Goal: Task Accomplishment & Management: Manage account settings

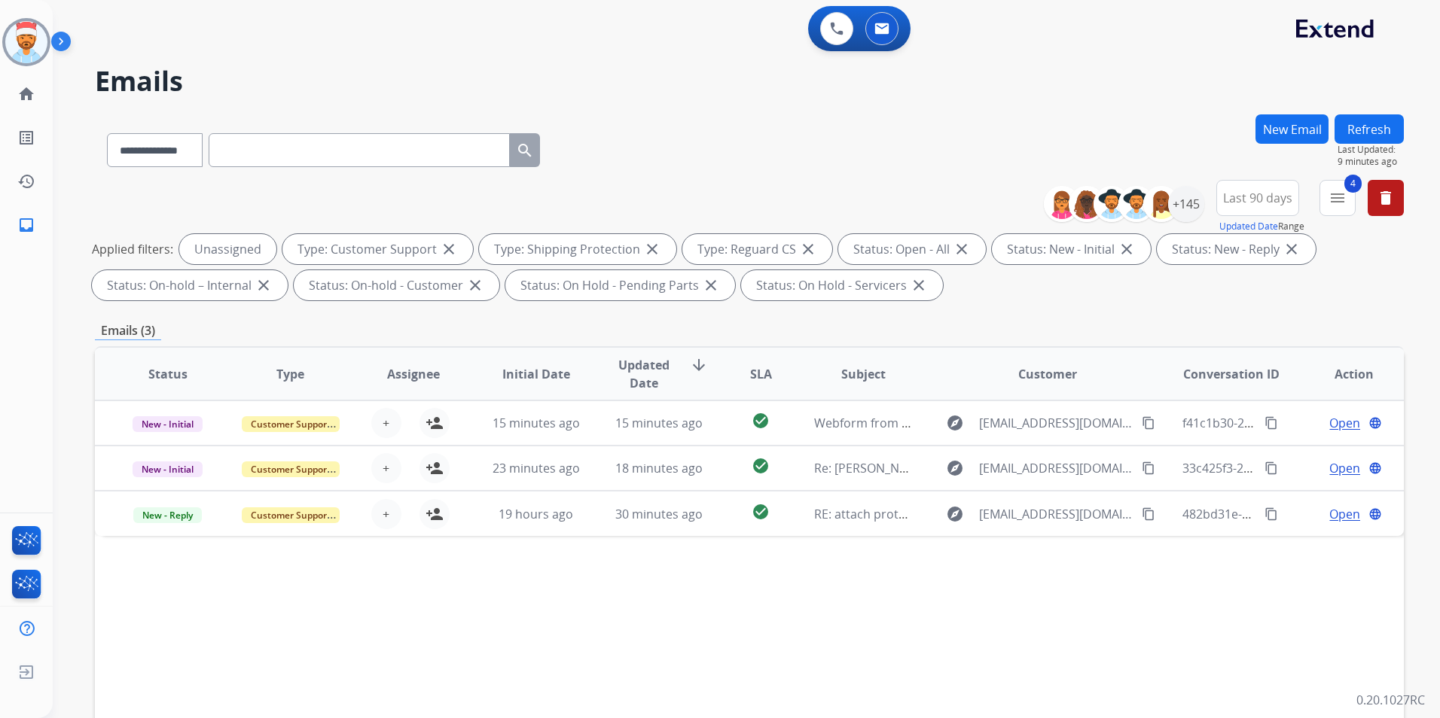
select select "**********"
click at [1380, 125] on button "Refresh" at bounding box center [1368, 128] width 69 height 29
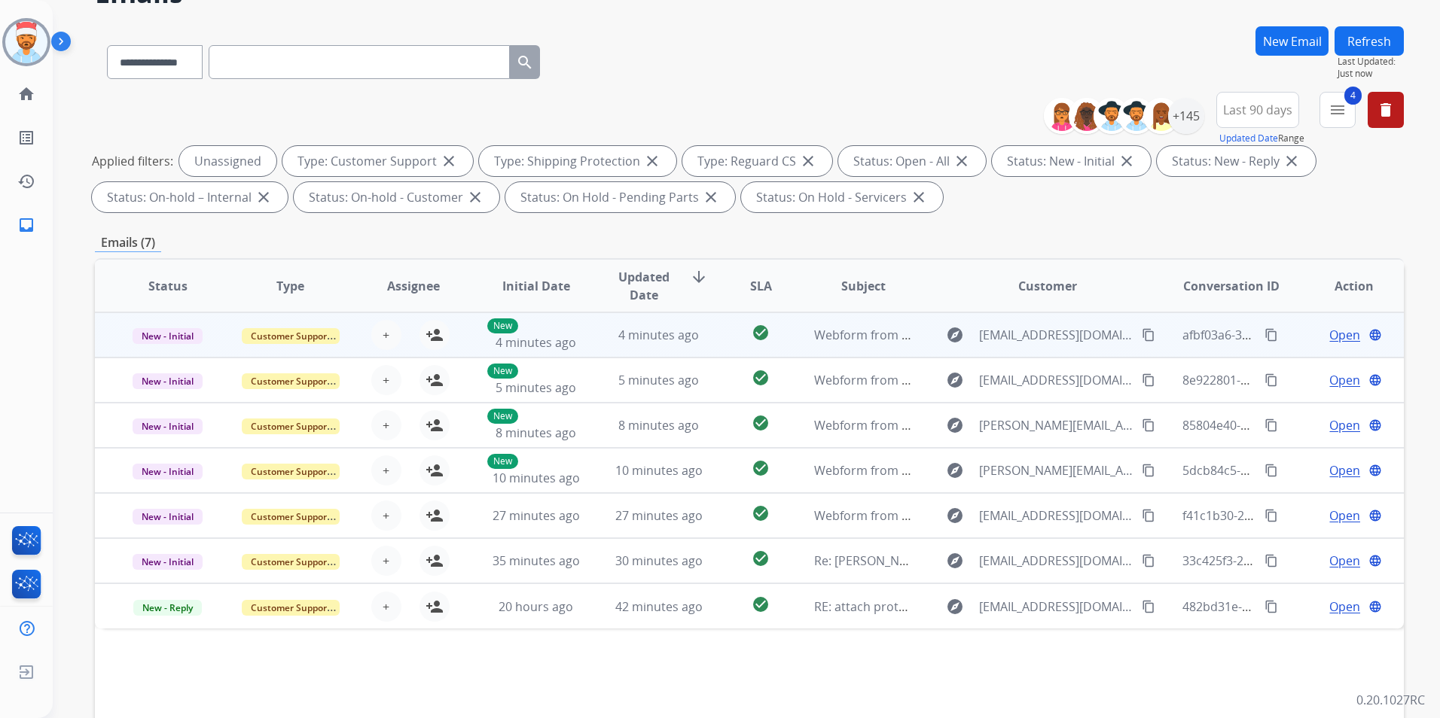
scroll to position [211, 0]
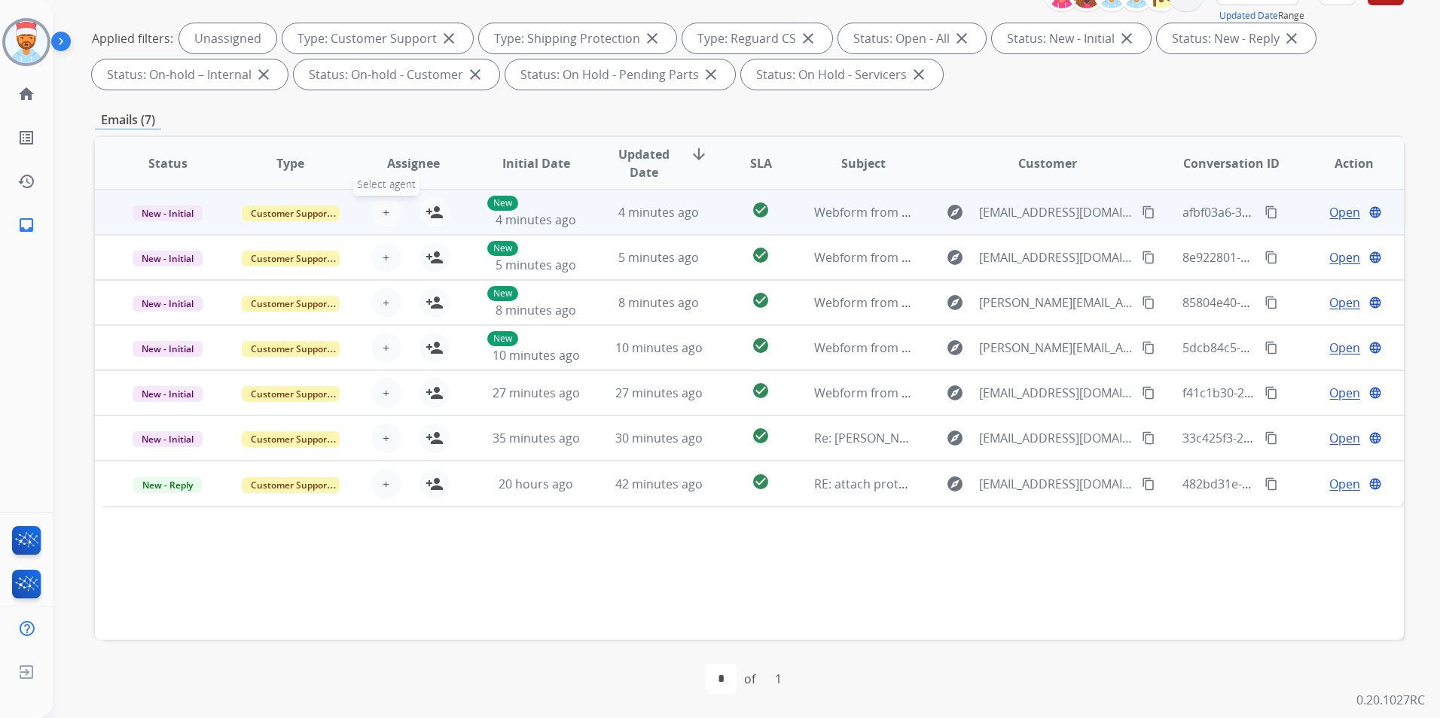
click at [383, 211] on span "+" at bounding box center [386, 212] width 7 height 18
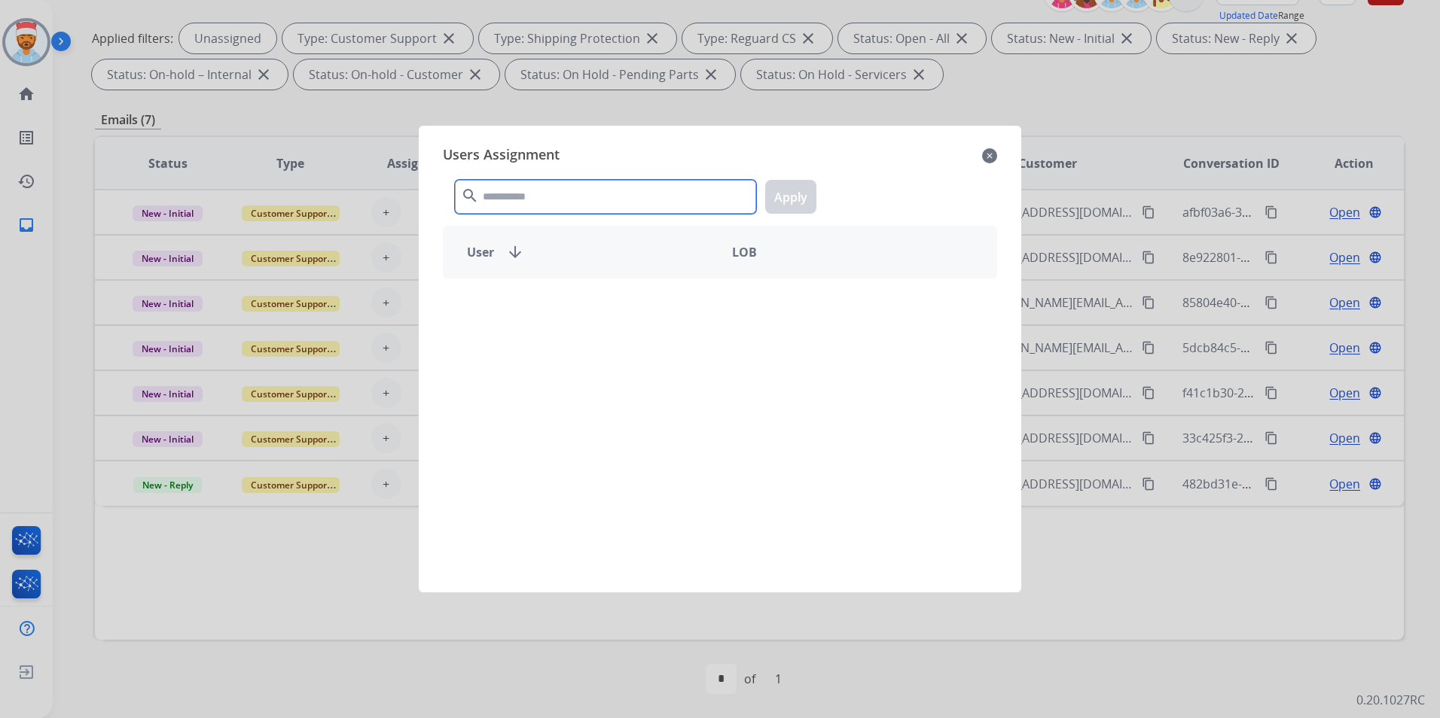
click at [522, 200] on input "text" at bounding box center [605, 197] width 301 height 34
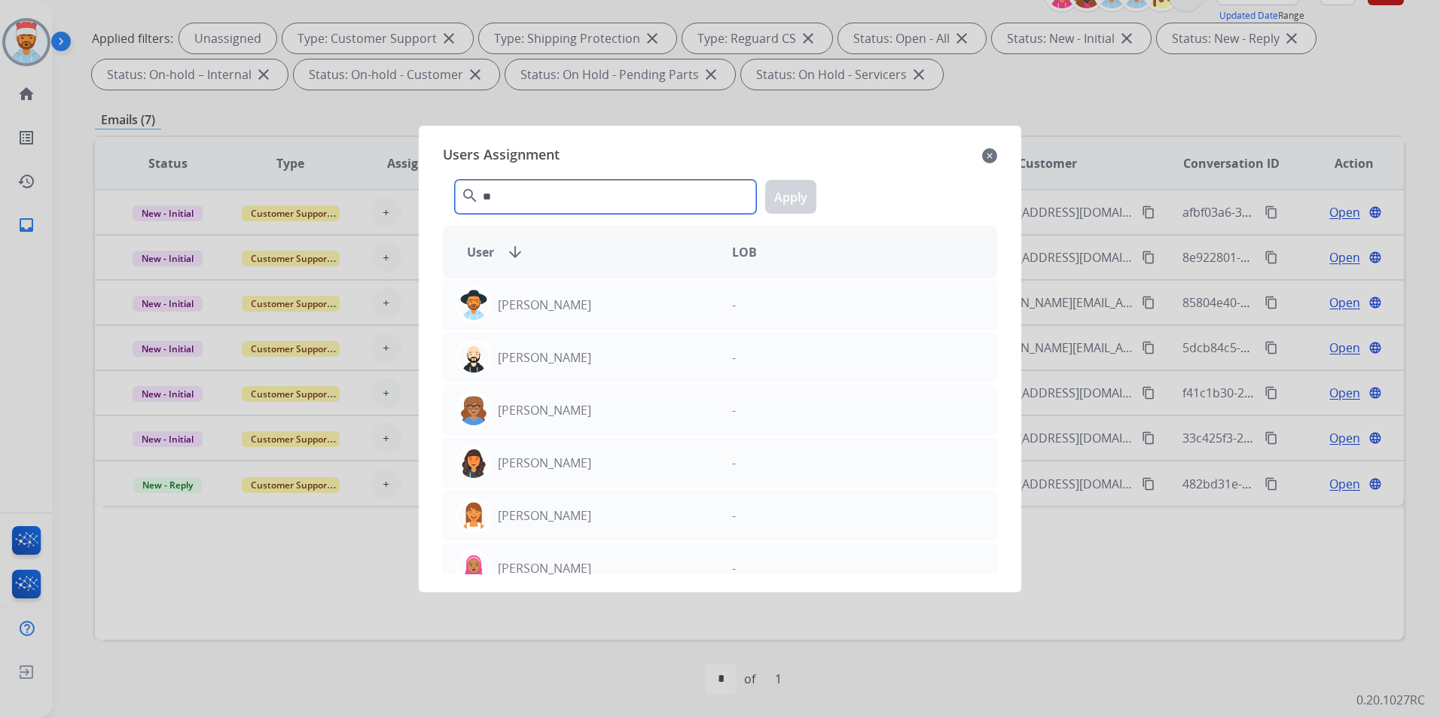
type input "*"
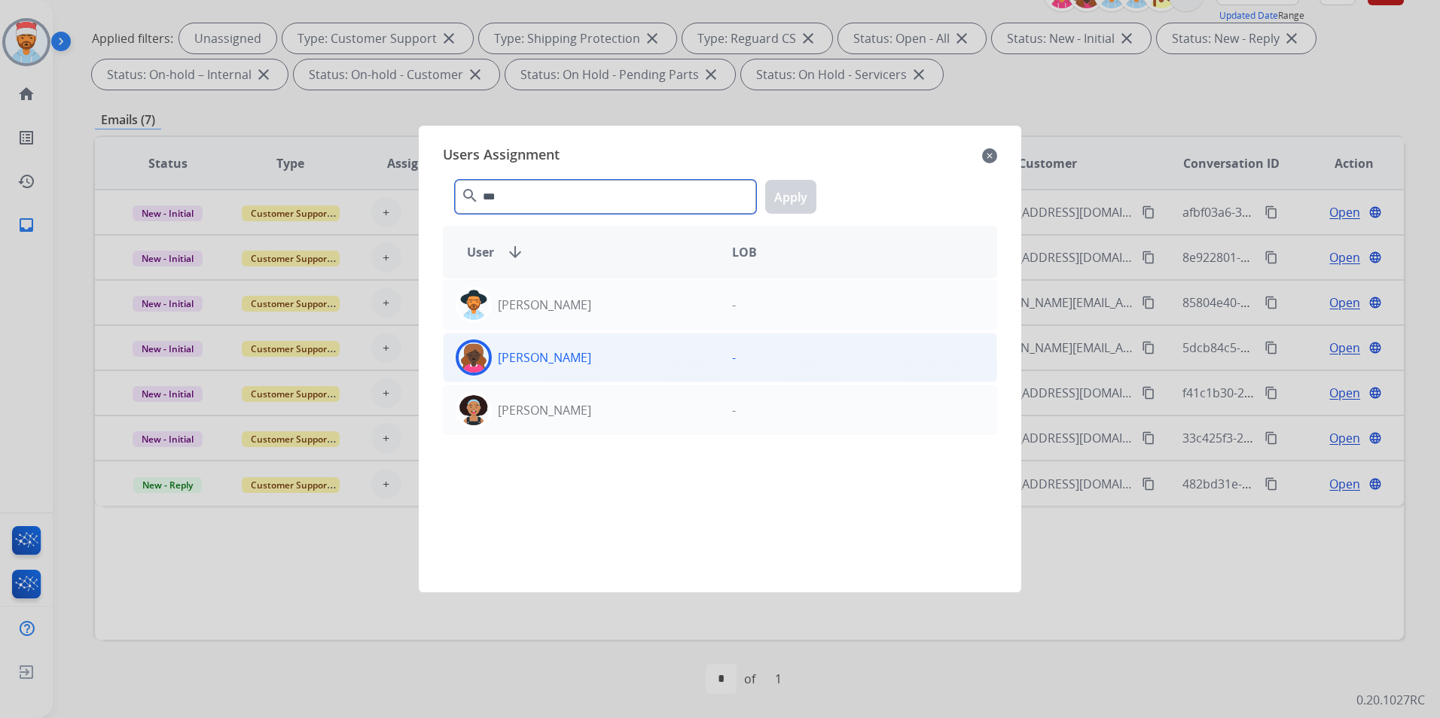
type input "***"
click at [563, 347] on div "[PERSON_NAME]" at bounding box center [582, 358] width 276 height 36
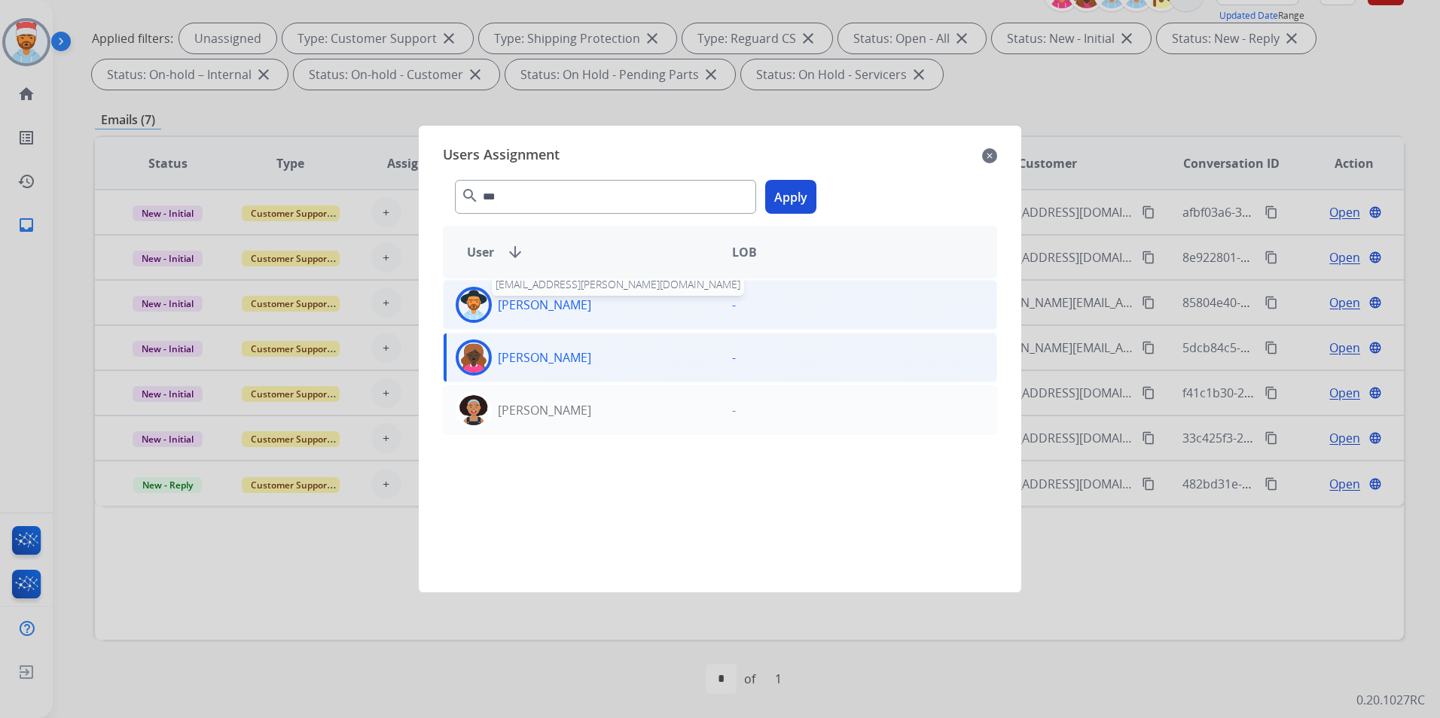
click at [538, 308] on p "[PERSON_NAME]" at bounding box center [544, 305] width 93 height 18
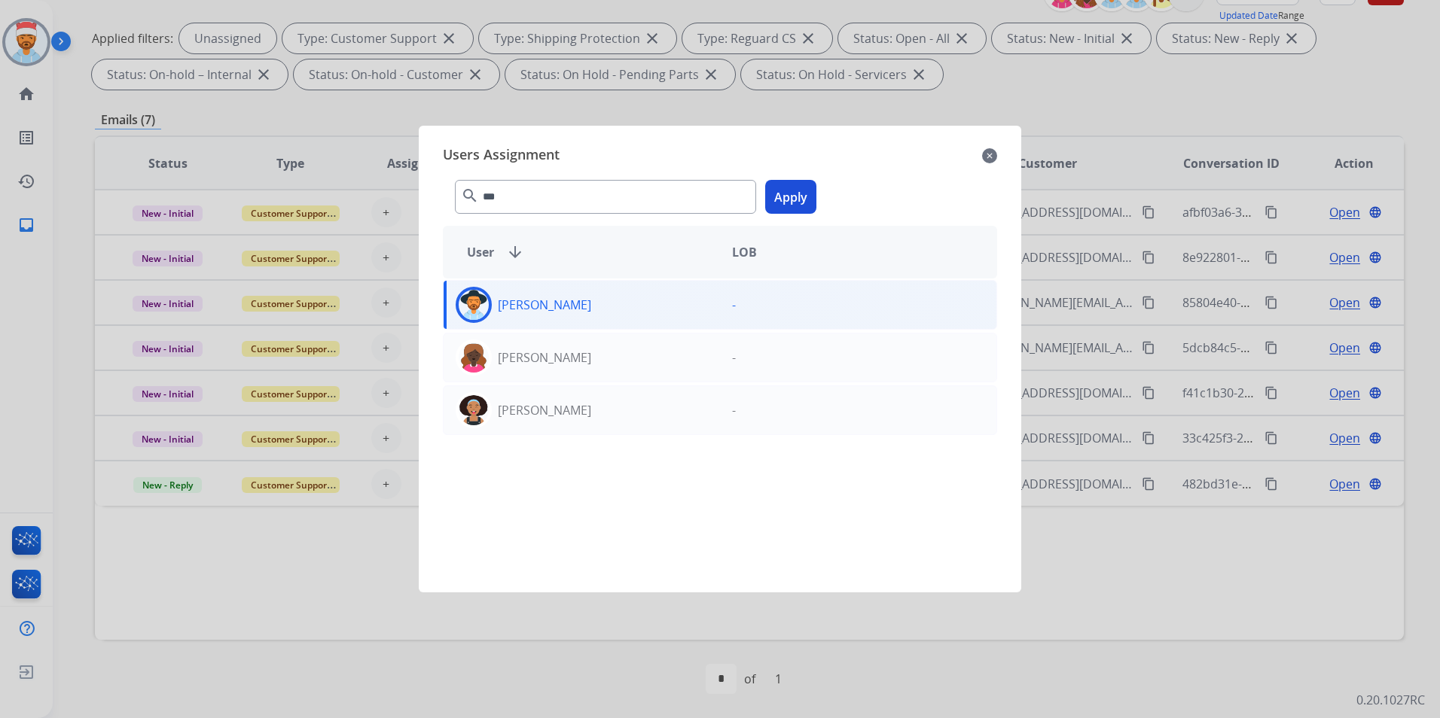
click at [800, 203] on button "Apply" at bounding box center [790, 197] width 51 height 34
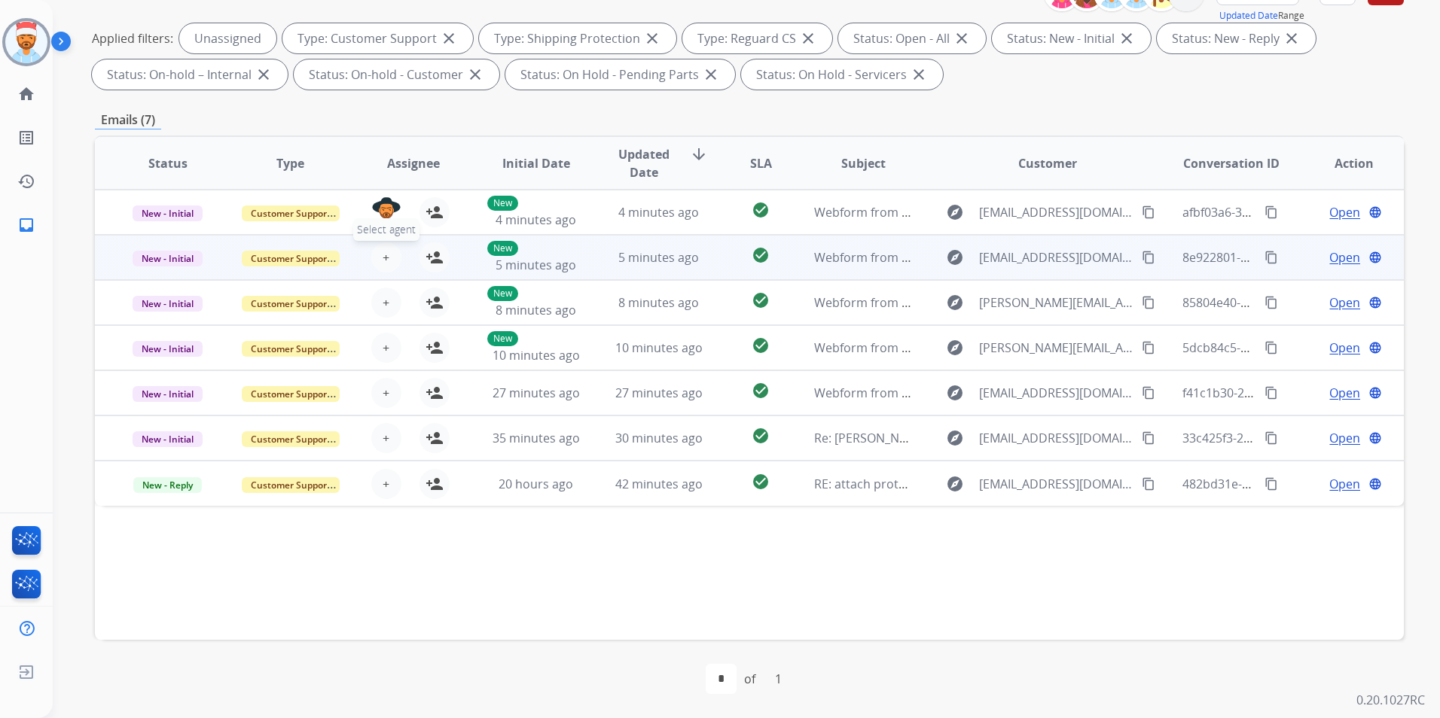
click at [390, 258] on button "+ Select agent" at bounding box center [386, 257] width 30 height 30
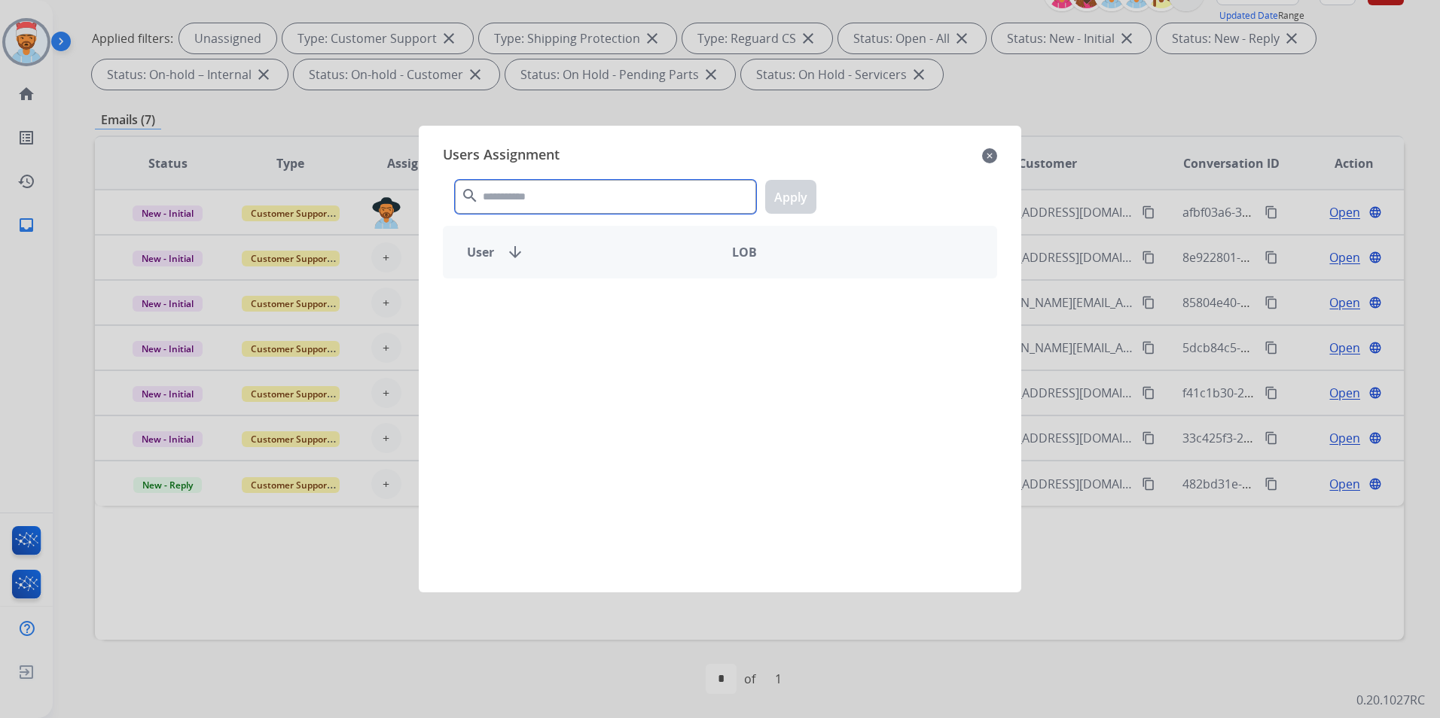
click at [569, 200] on input "text" at bounding box center [605, 197] width 301 height 34
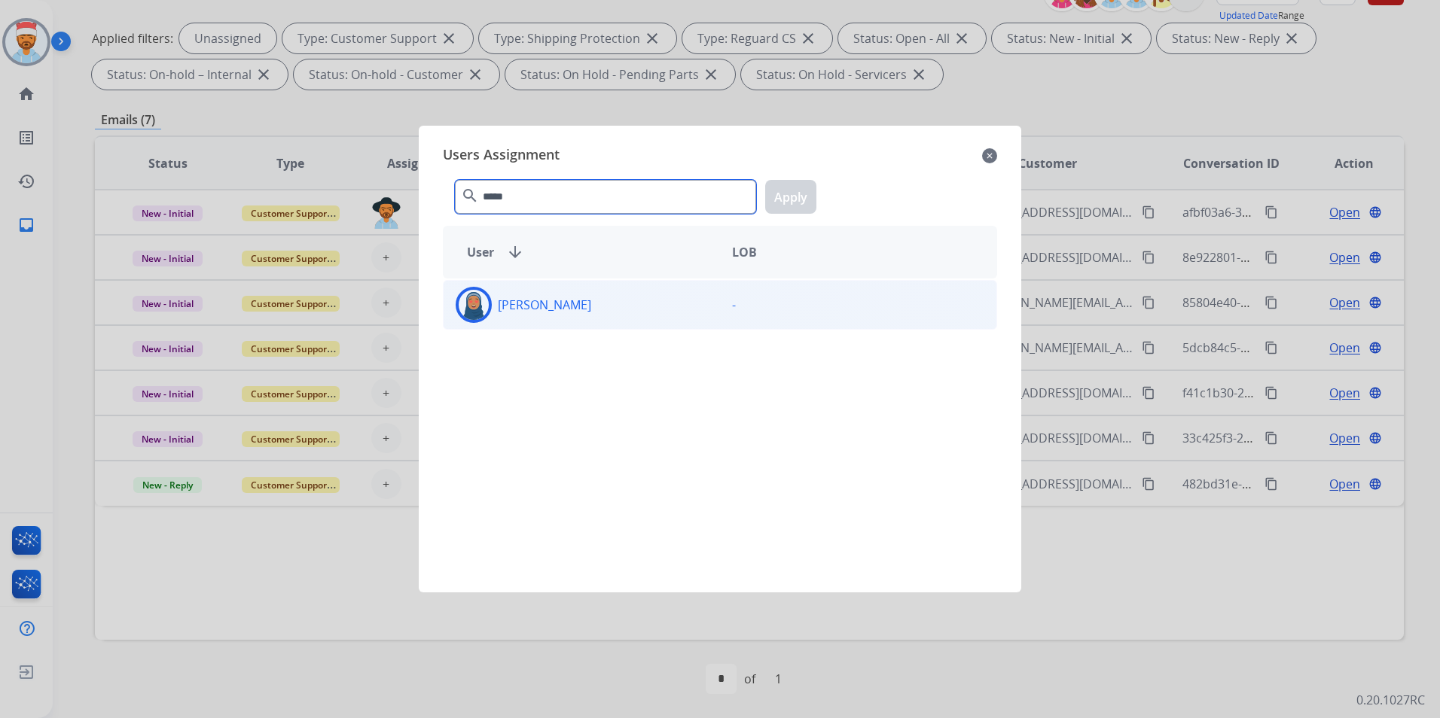
type input "*****"
click at [559, 319] on div "[PERSON_NAME]" at bounding box center [582, 305] width 276 height 36
click at [803, 202] on button "Apply" at bounding box center [790, 197] width 51 height 34
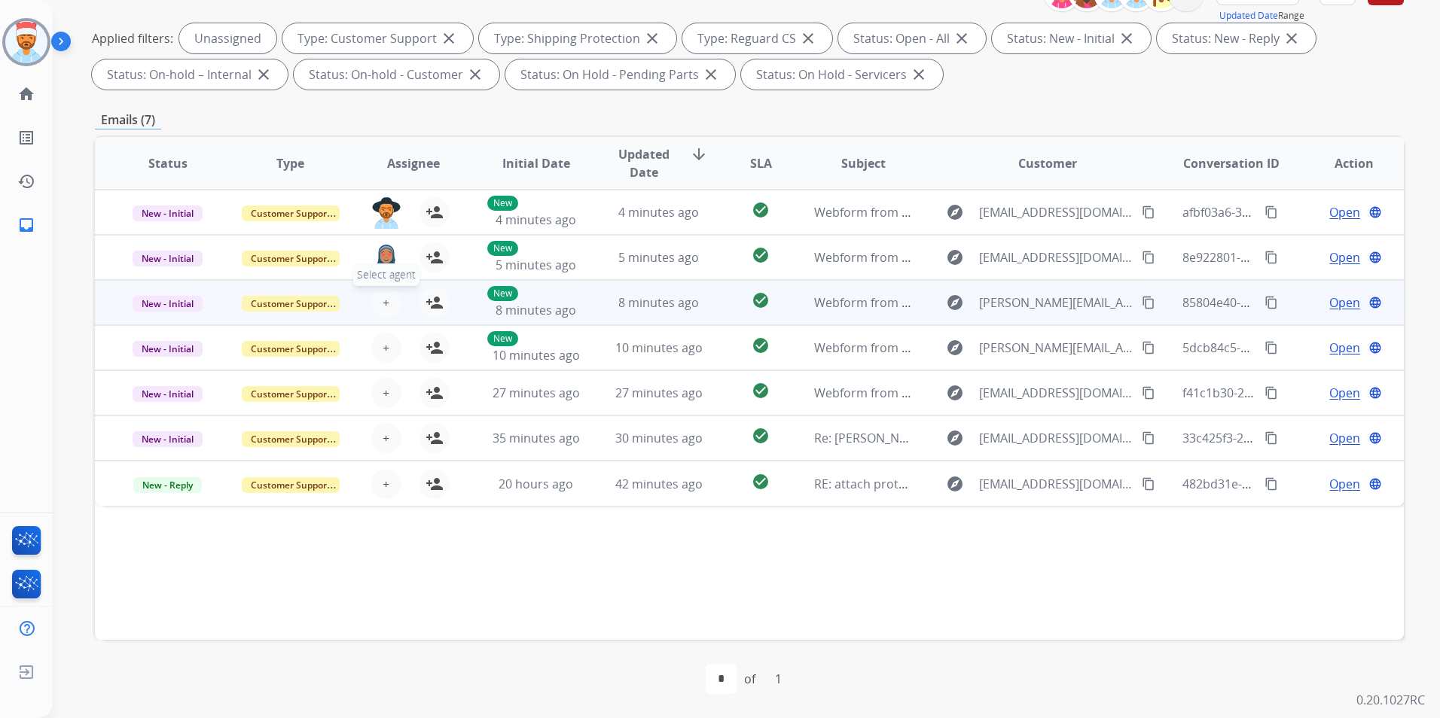
click at [394, 298] on button "+ Select agent" at bounding box center [386, 303] width 30 height 30
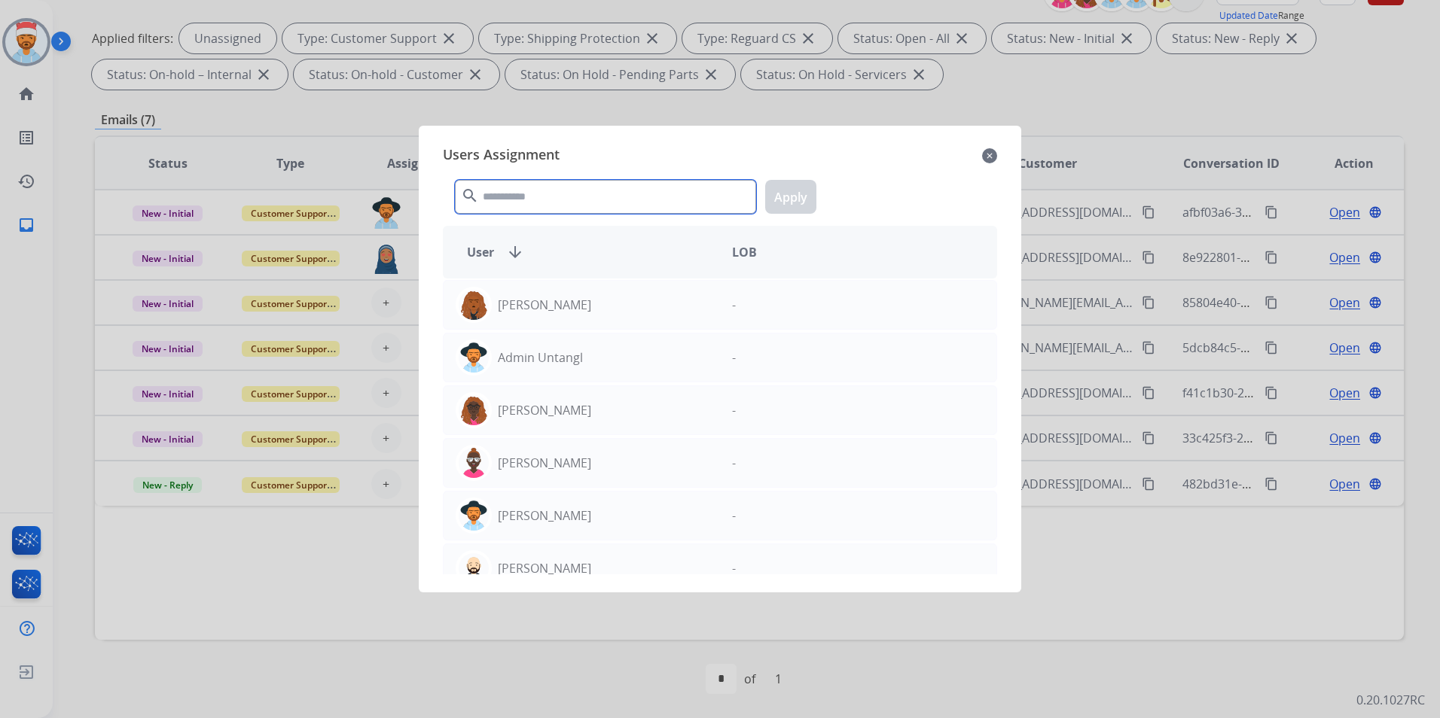
click at [541, 206] on input "text" at bounding box center [605, 197] width 301 height 34
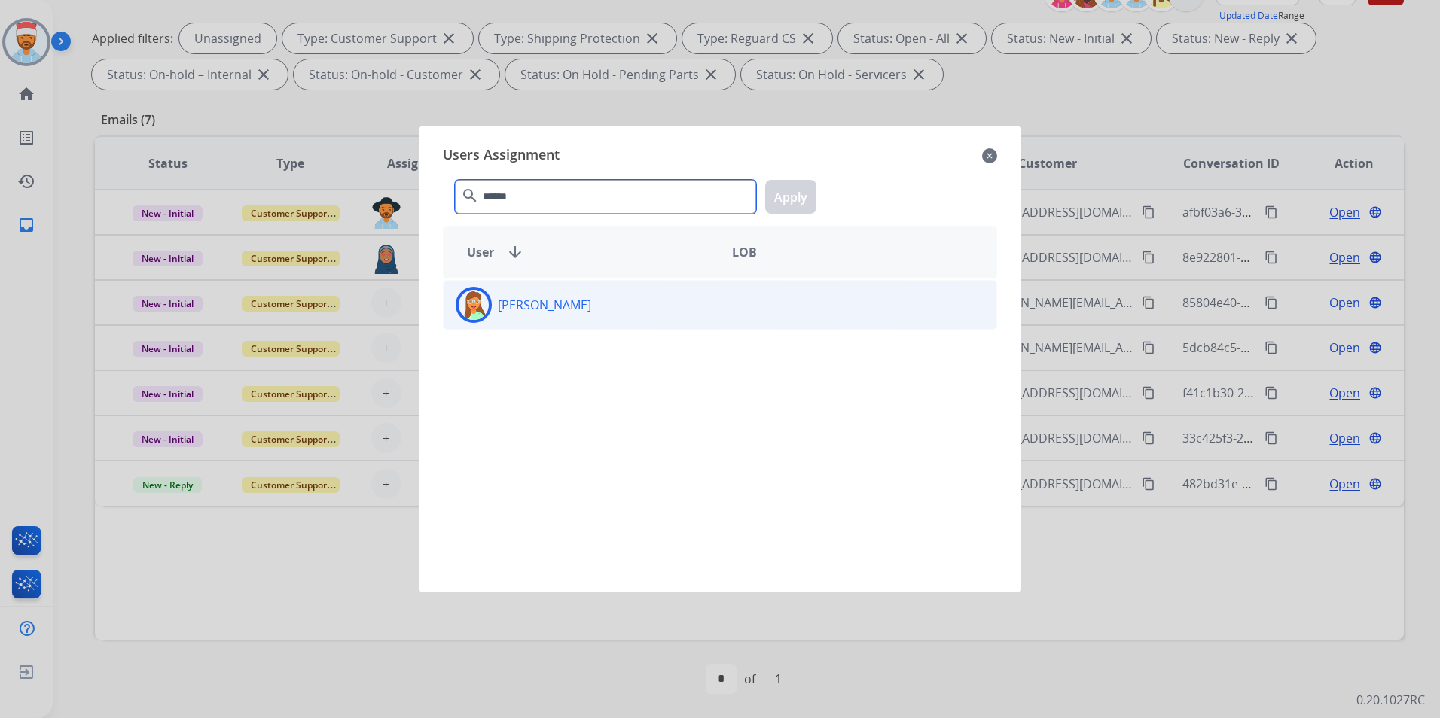
type input "******"
click at [569, 302] on p "[PERSON_NAME]" at bounding box center [544, 305] width 93 height 18
click at [805, 197] on button "Apply" at bounding box center [790, 197] width 51 height 34
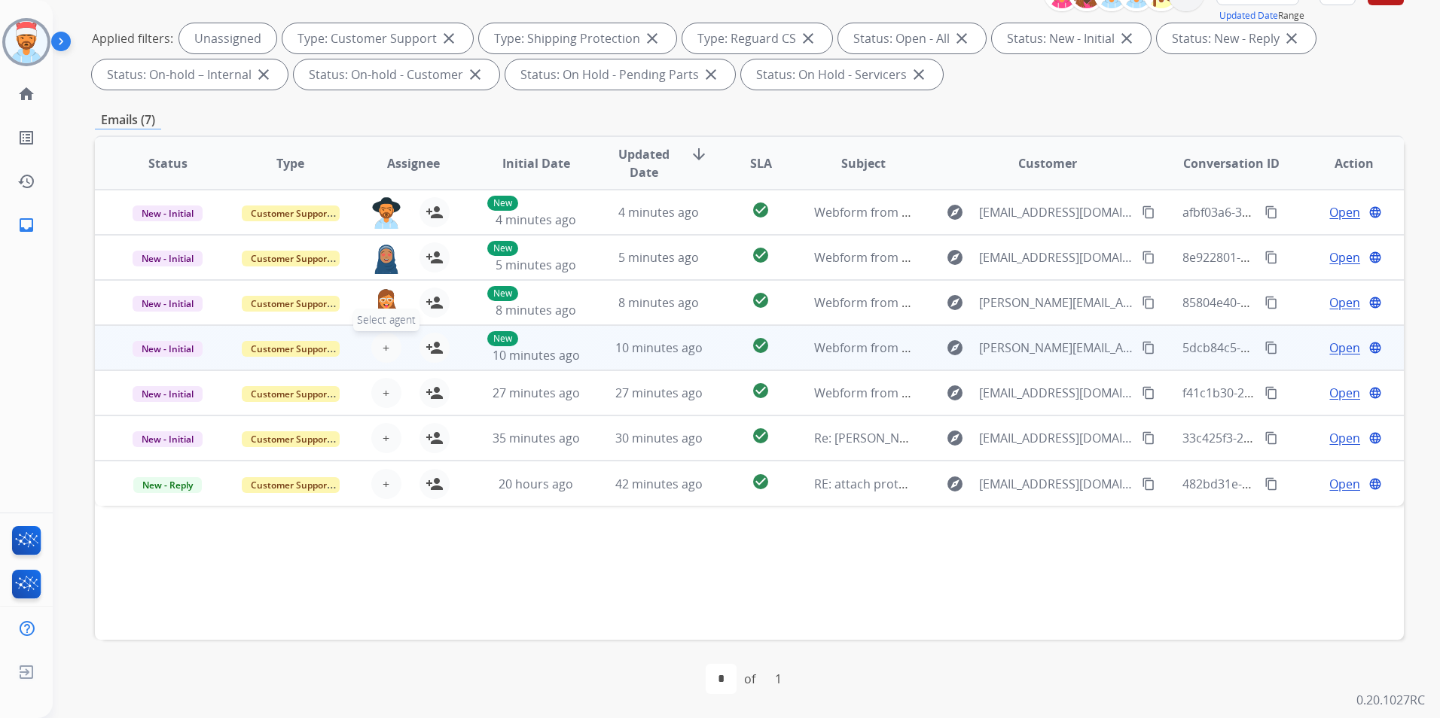
click at [395, 352] on button "+ Select agent" at bounding box center [386, 348] width 30 height 30
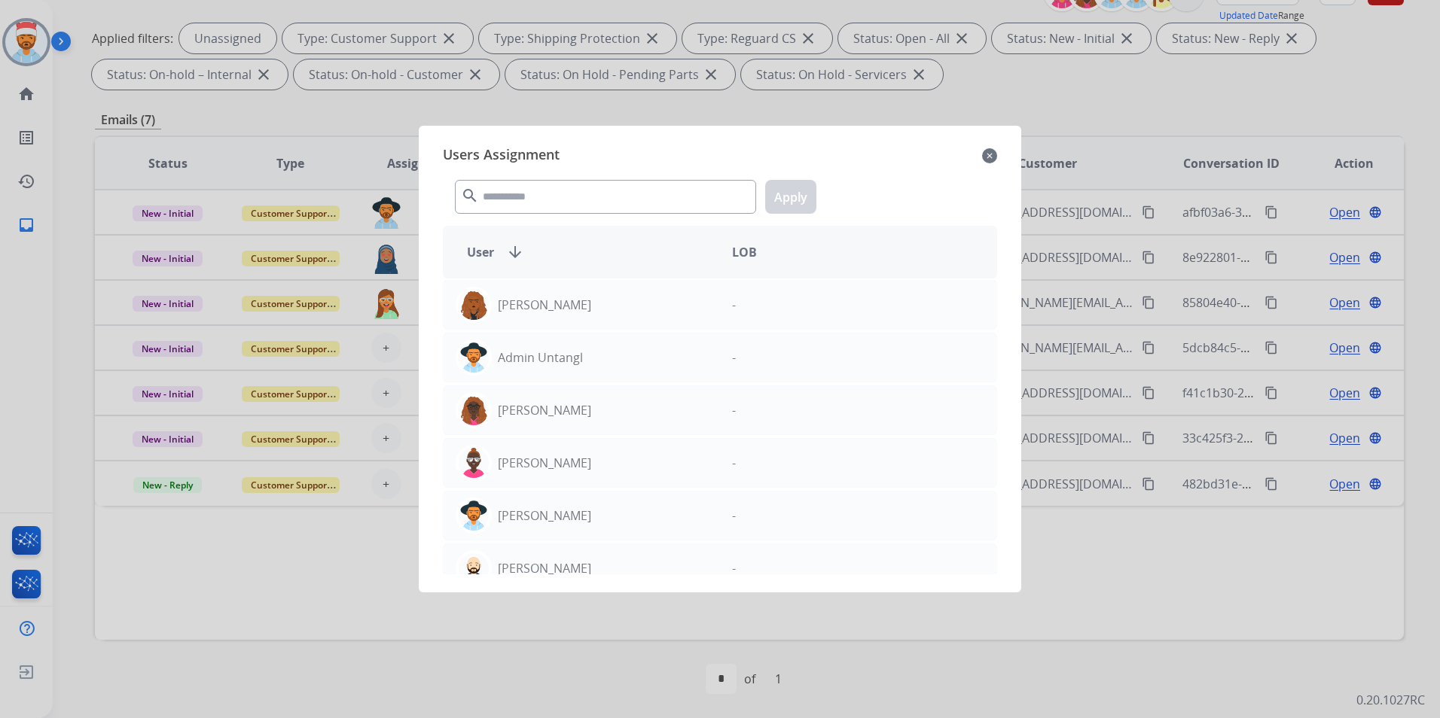
click at [381, 349] on div at bounding box center [720, 359] width 1440 height 718
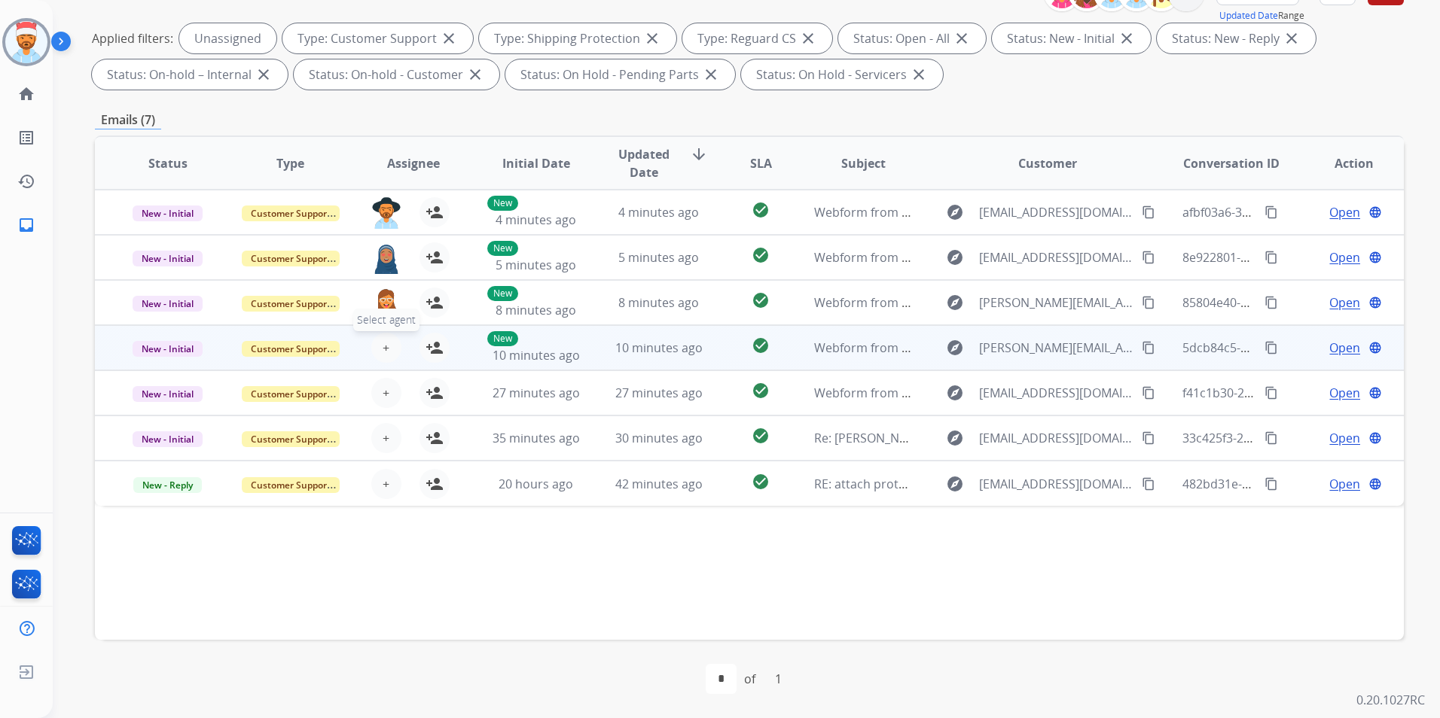
click at [383, 349] on span "+" at bounding box center [386, 348] width 7 height 18
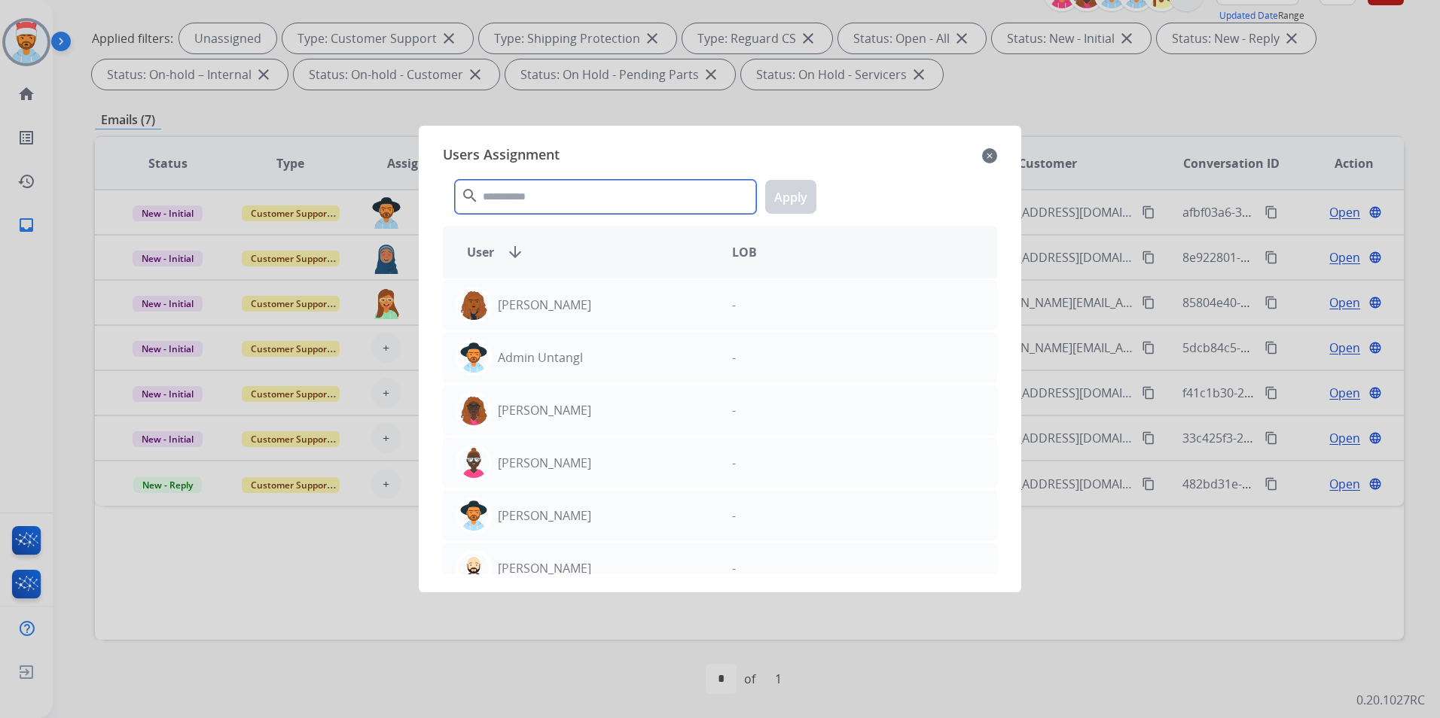
click at [534, 193] on input "text" at bounding box center [605, 197] width 301 height 34
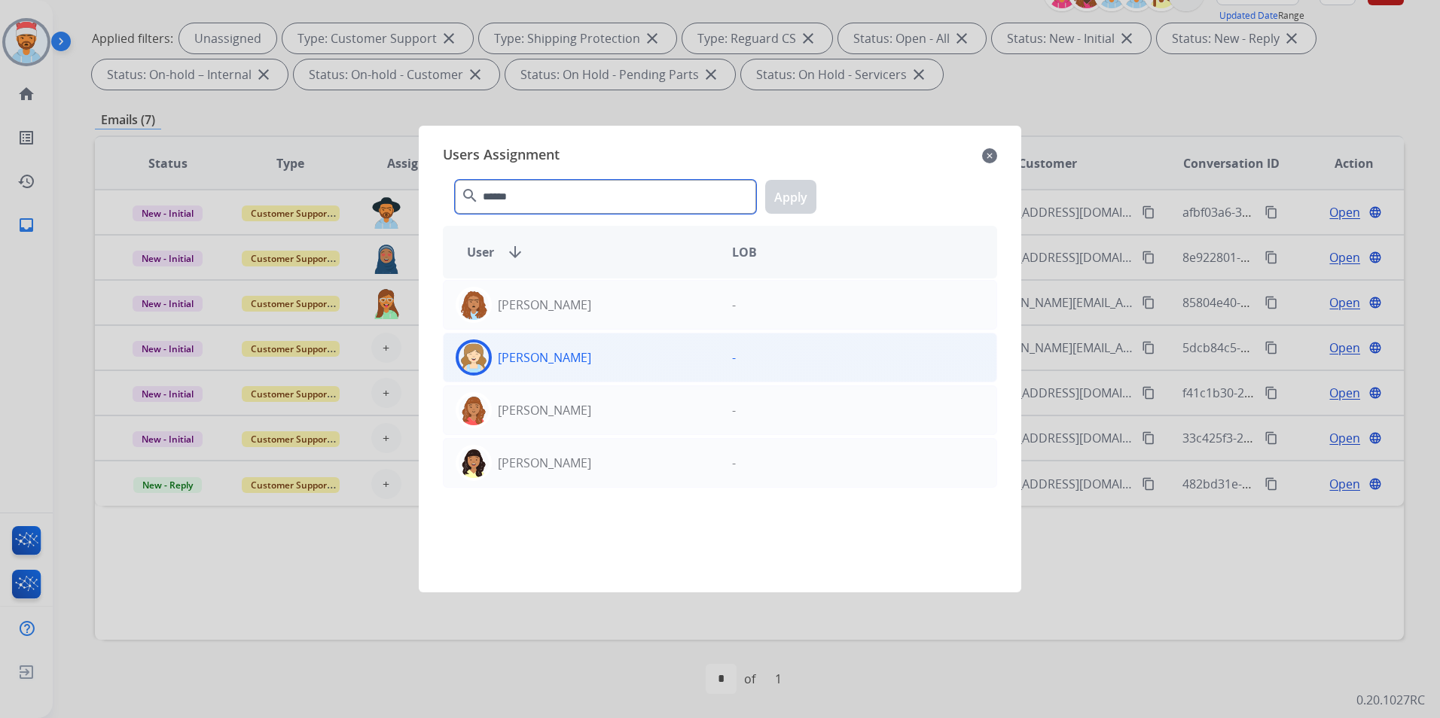
type input "******"
click at [523, 348] on div "[PERSON_NAME]" at bounding box center [582, 358] width 276 height 36
click at [794, 202] on button "Apply" at bounding box center [790, 197] width 51 height 34
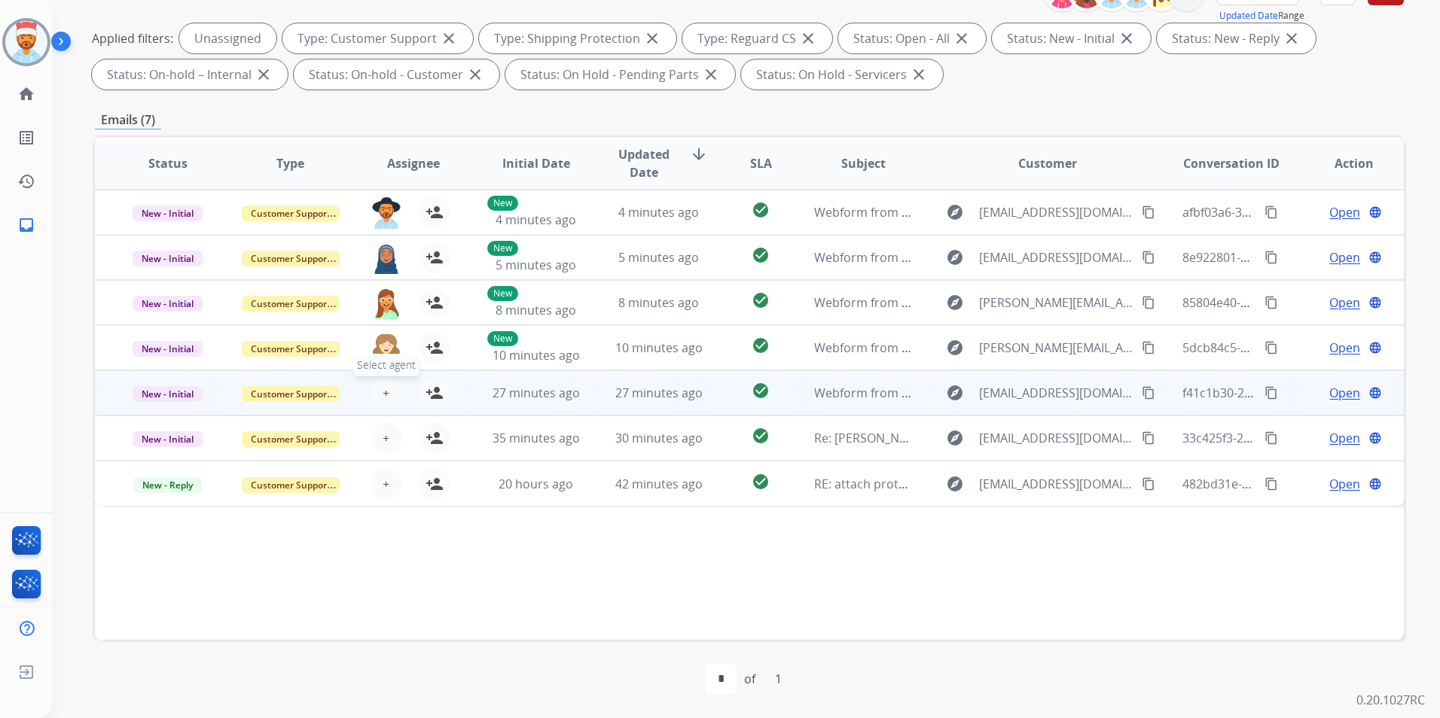
click at [378, 396] on button "+ Select agent" at bounding box center [386, 393] width 30 height 30
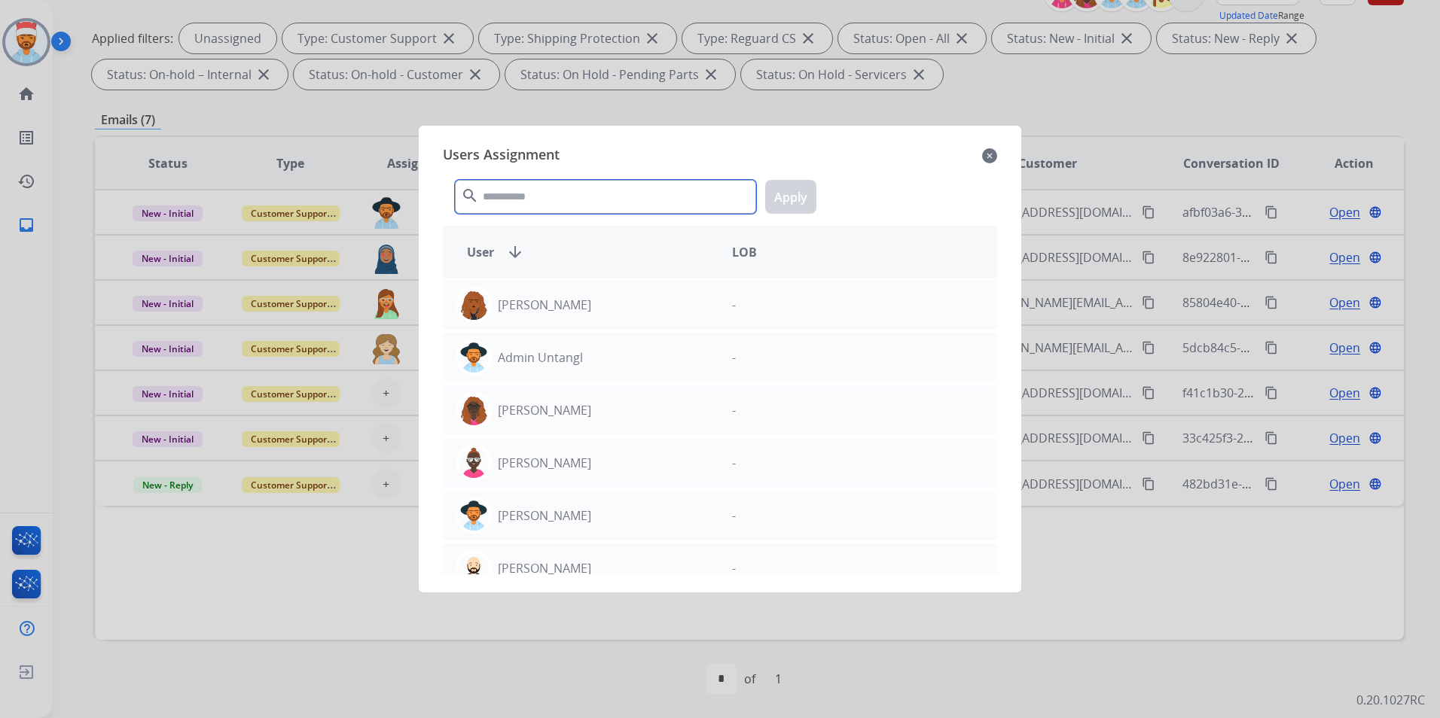
click at [544, 180] on input "text" at bounding box center [605, 197] width 301 height 34
click at [547, 195] on input "text" at bounding box center [605, 197] width 301 height 34
drag, startPoint x: 989, startPoint y: 157, endPoint x: 671, endPoint y: 332, distance: 363.7
click at [988, 157] on mat-icon "close" at bounding box center [989, 156] width 15 height 18
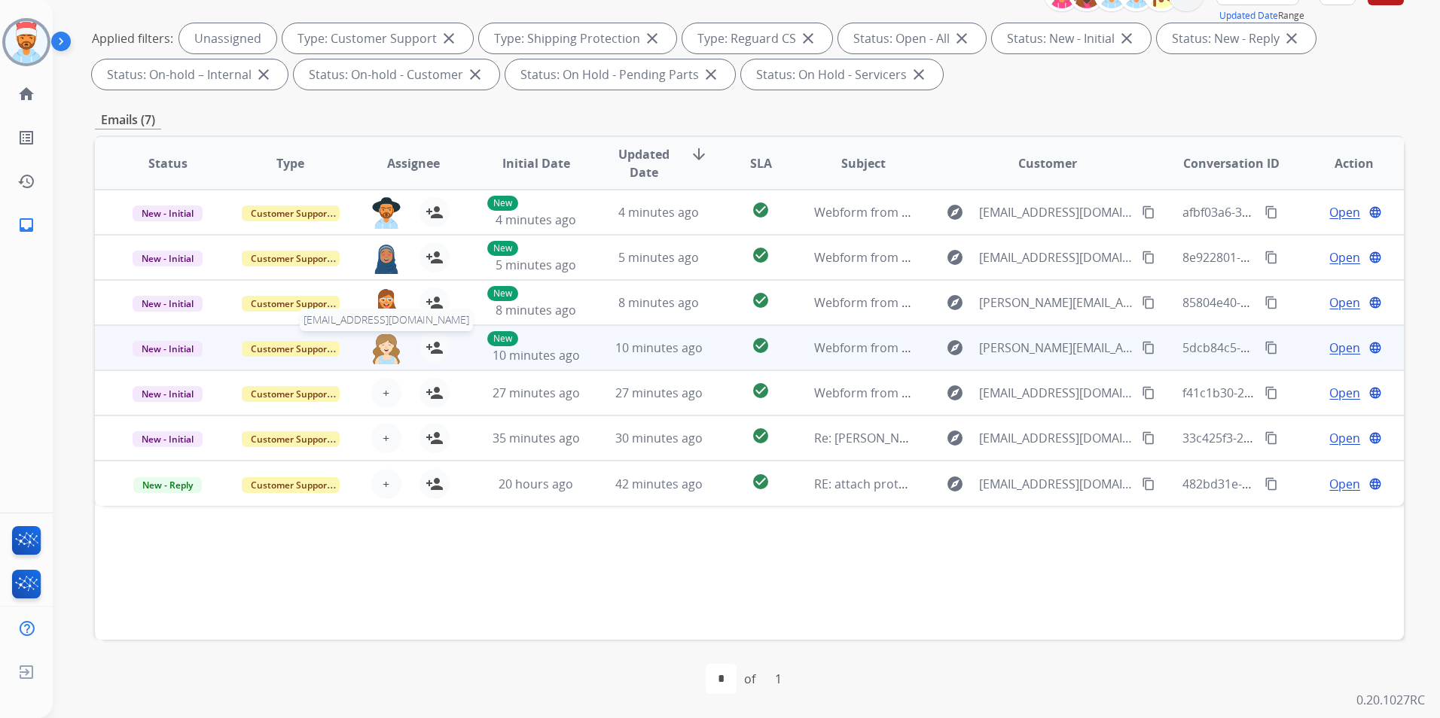
click at [380, 347] on img at bounding box center [386, 349] width 30 height 32
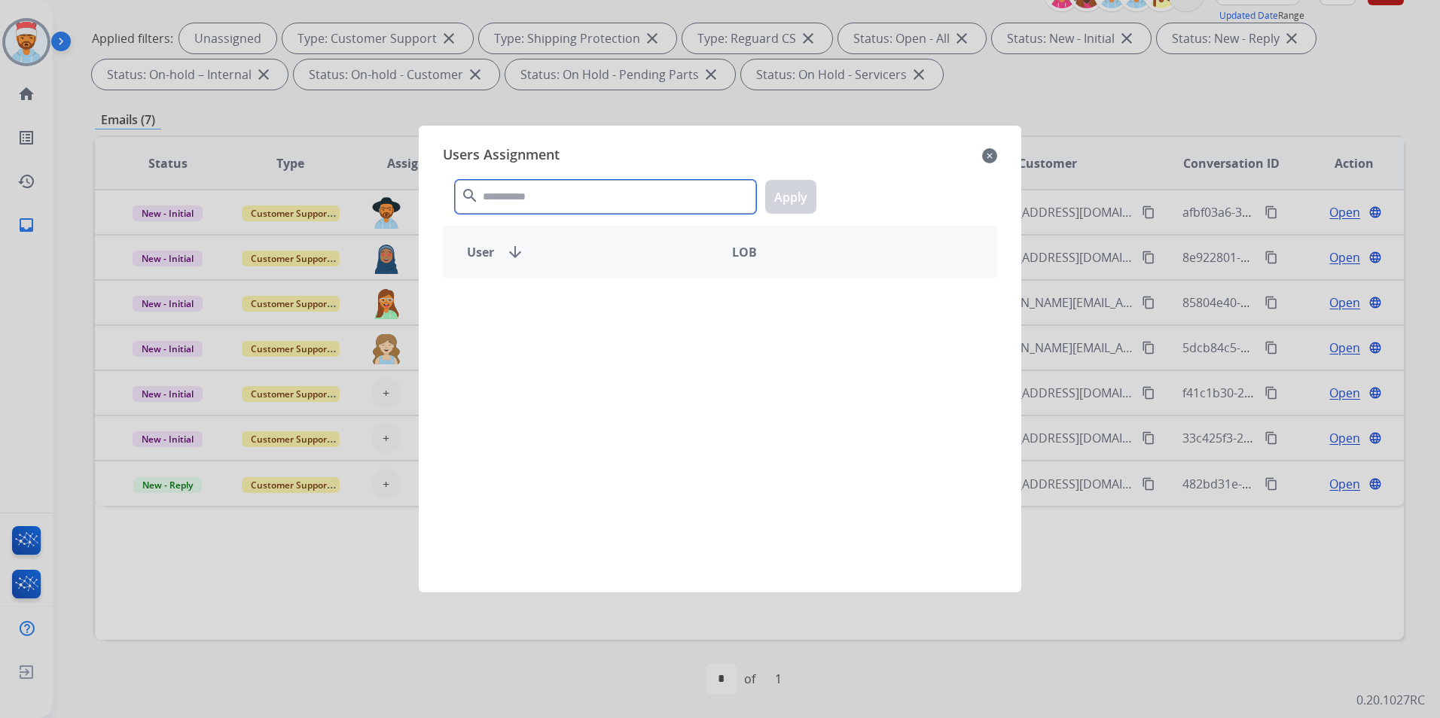
click at [531, 201] on input "text" at bounding box center [605, 197] width 301 height 34
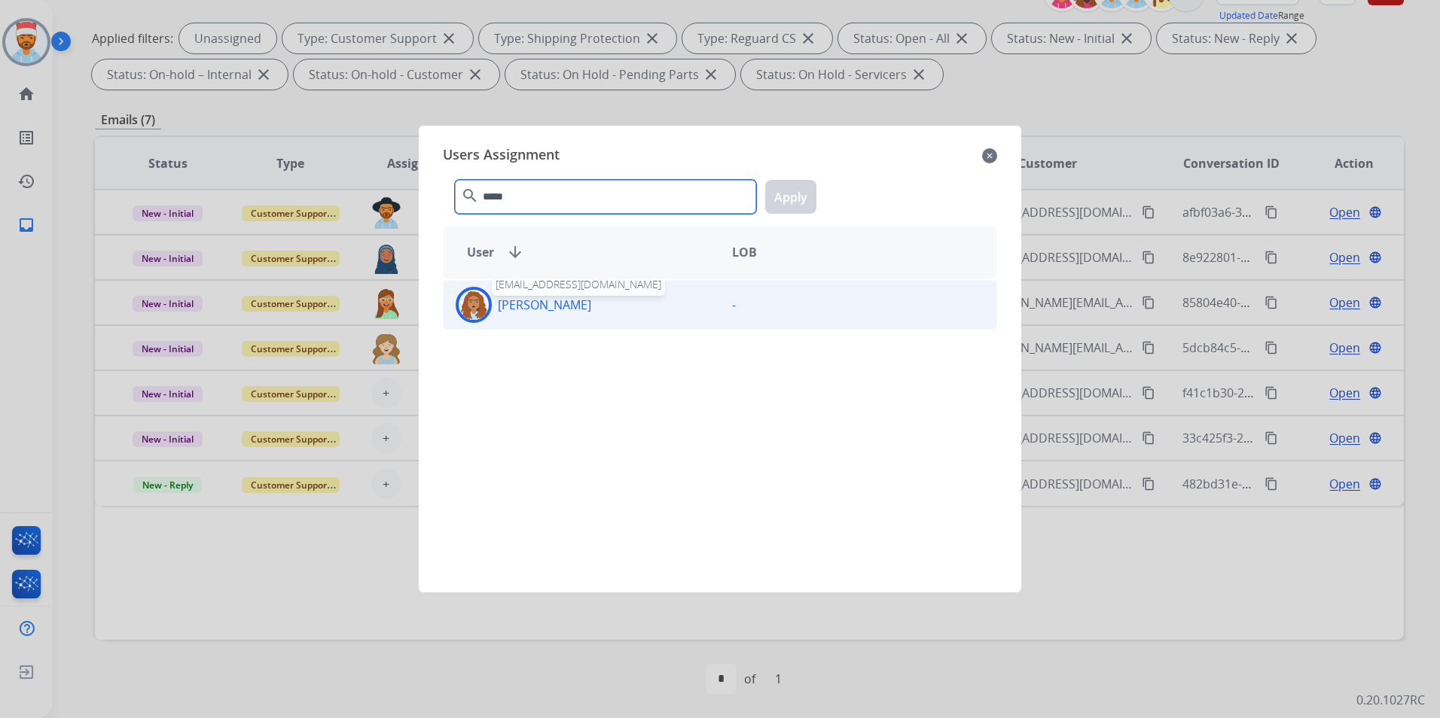
type input "*****"
click at [550, 305] on p "[PERSON_NAME]" at bounding box center [544, 305] width 93 height 18
drag, startPoint x: 786, startPoint y: 200, endPoint x: 787, endPoint y: 208, distance: 8.3
click at [787, 200] on button "Apply" at bounding box center [790, 197] width 51 height 34
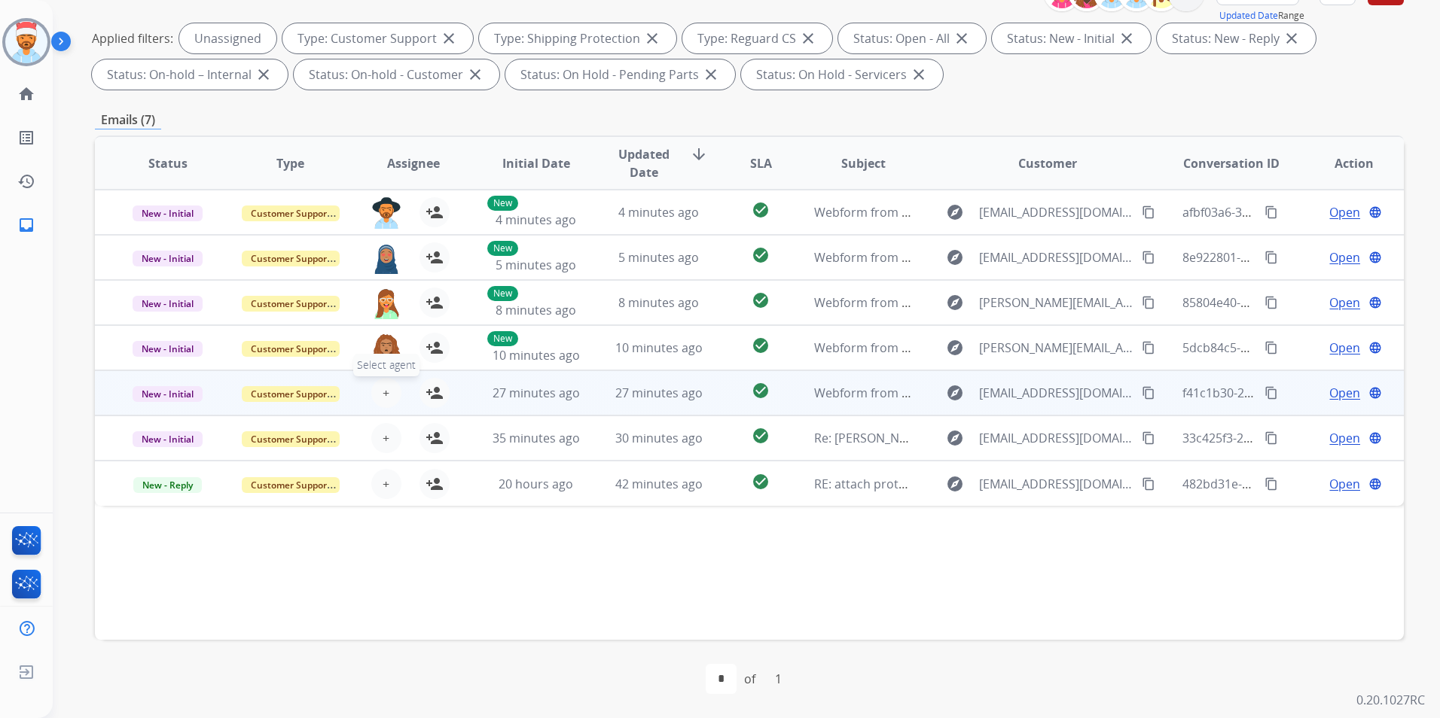
click at [378, 398] on button "+ Select agent" at bounding box center [386, 393] width 30 height 30
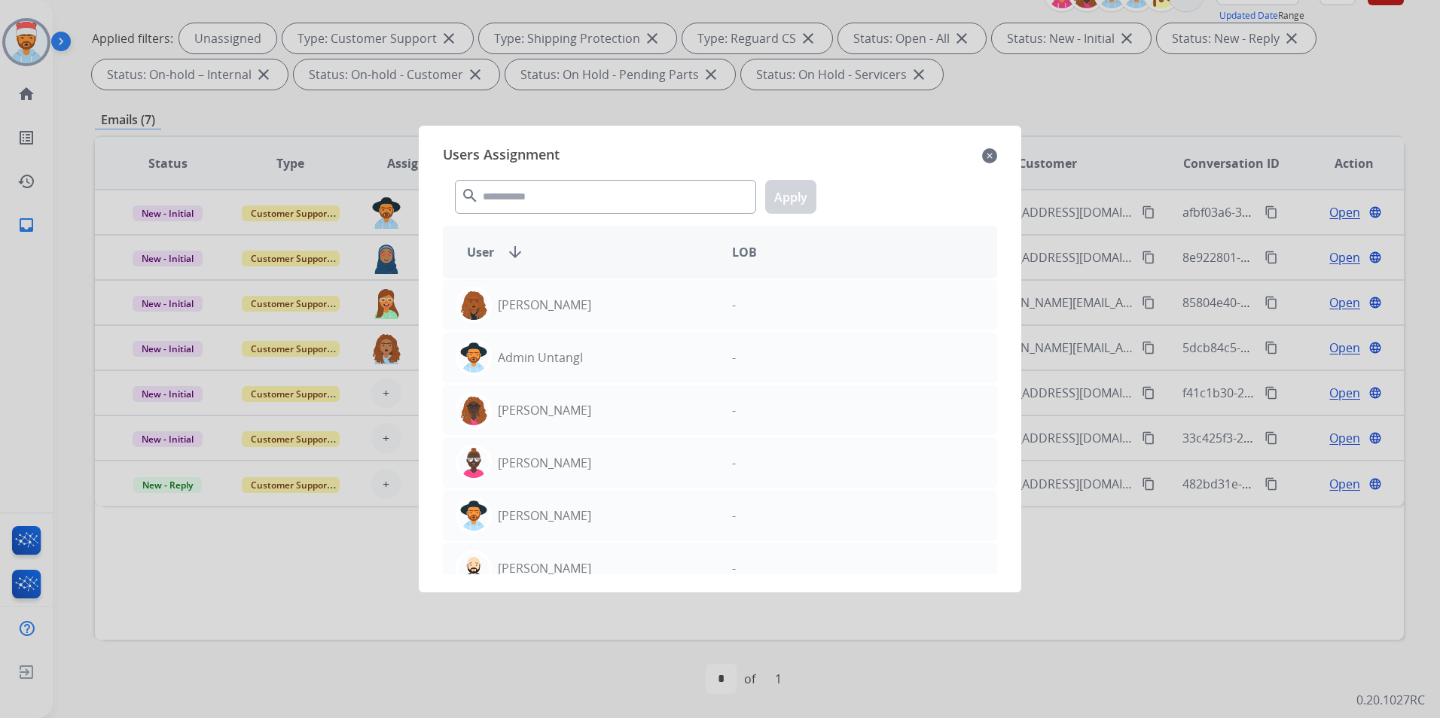
click at [389, 398] on div at bounding box center [720, 359] width 1440 height 718
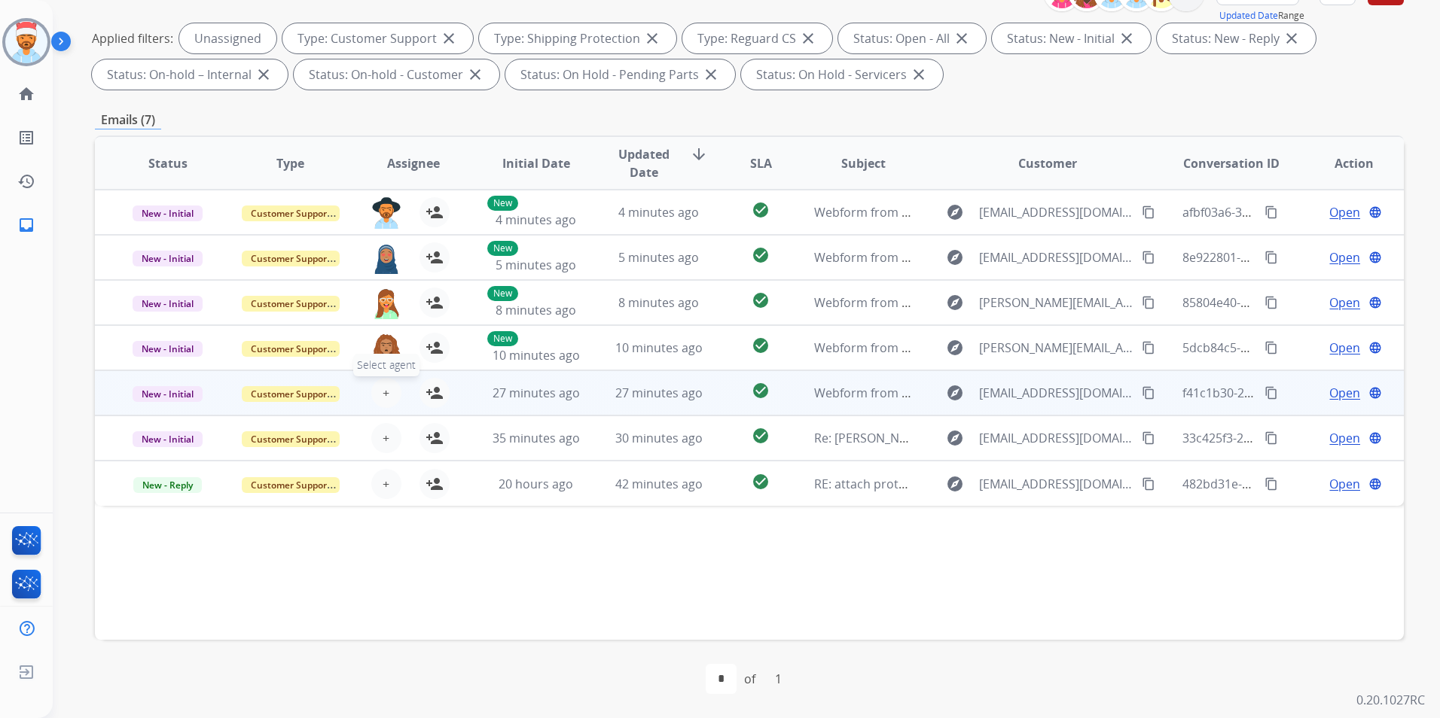
click at [387, 393] on button "+ Select agent" at bounding box center [386, 393] width 30 height 30
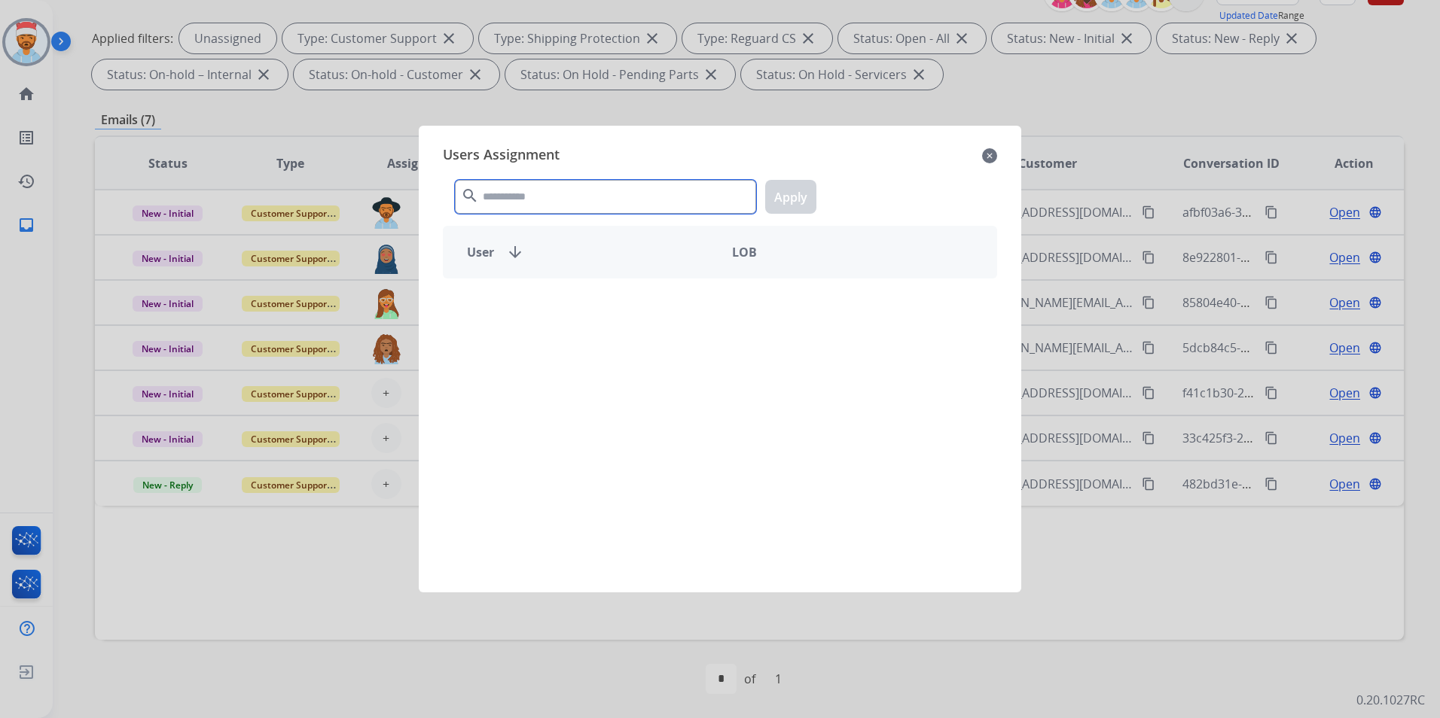
click at [567, 194] on input "text" at bounding box center [605, 197] width 301 height 34
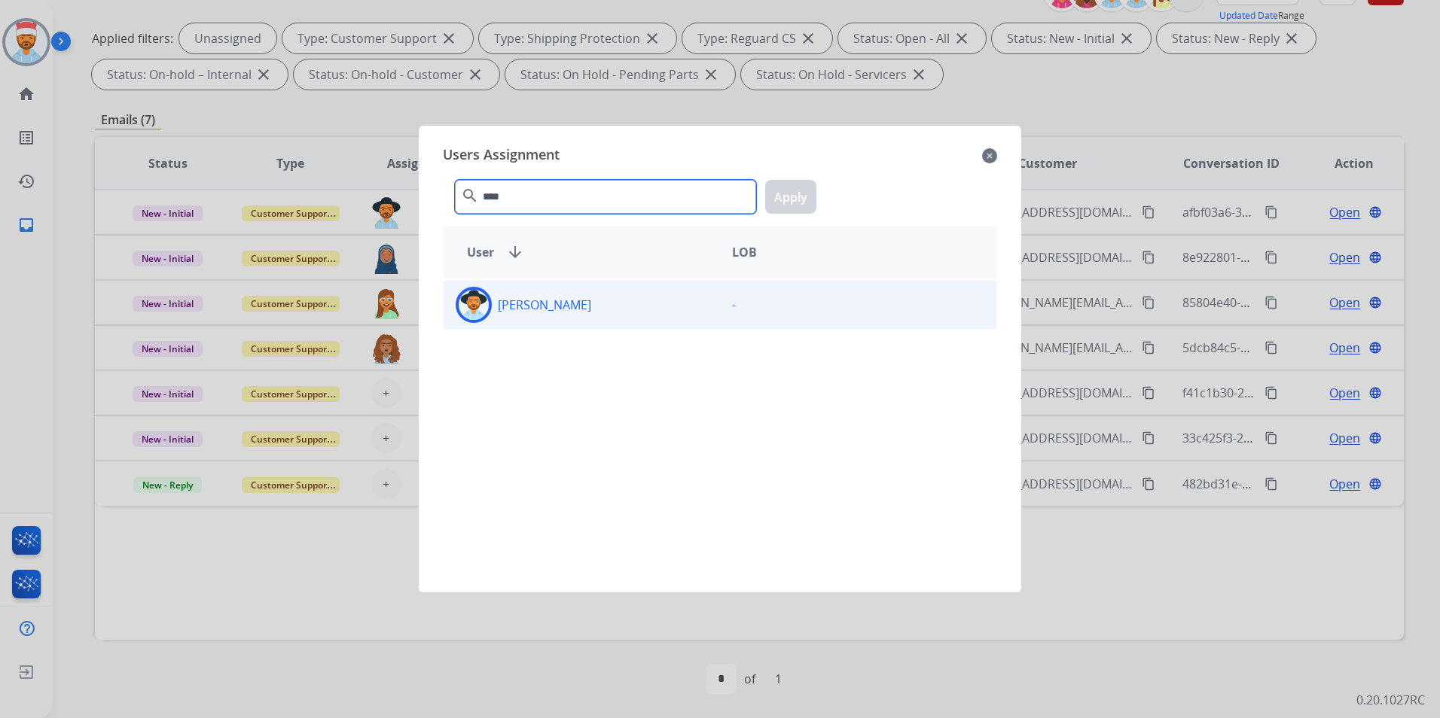
type input "****"
click at [555, 309] on p "[PERSON_NAME]" at bounding box center [544, 305] width 93 height 18
click at [799, 203] on button "Apply" at bounding box center [790, 197] width 51 height 34
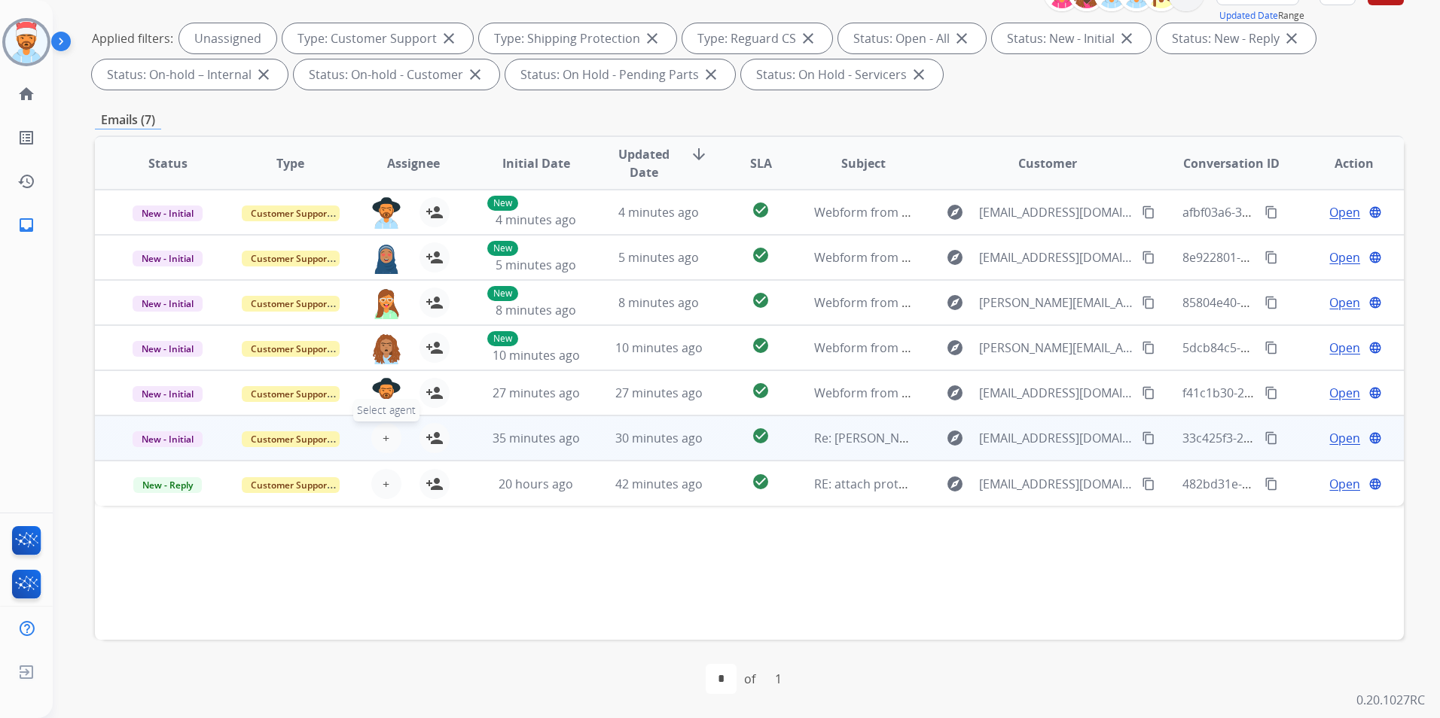
click at [383, 434] on span "+" at bounding box center [386, 438] width 7 height 18
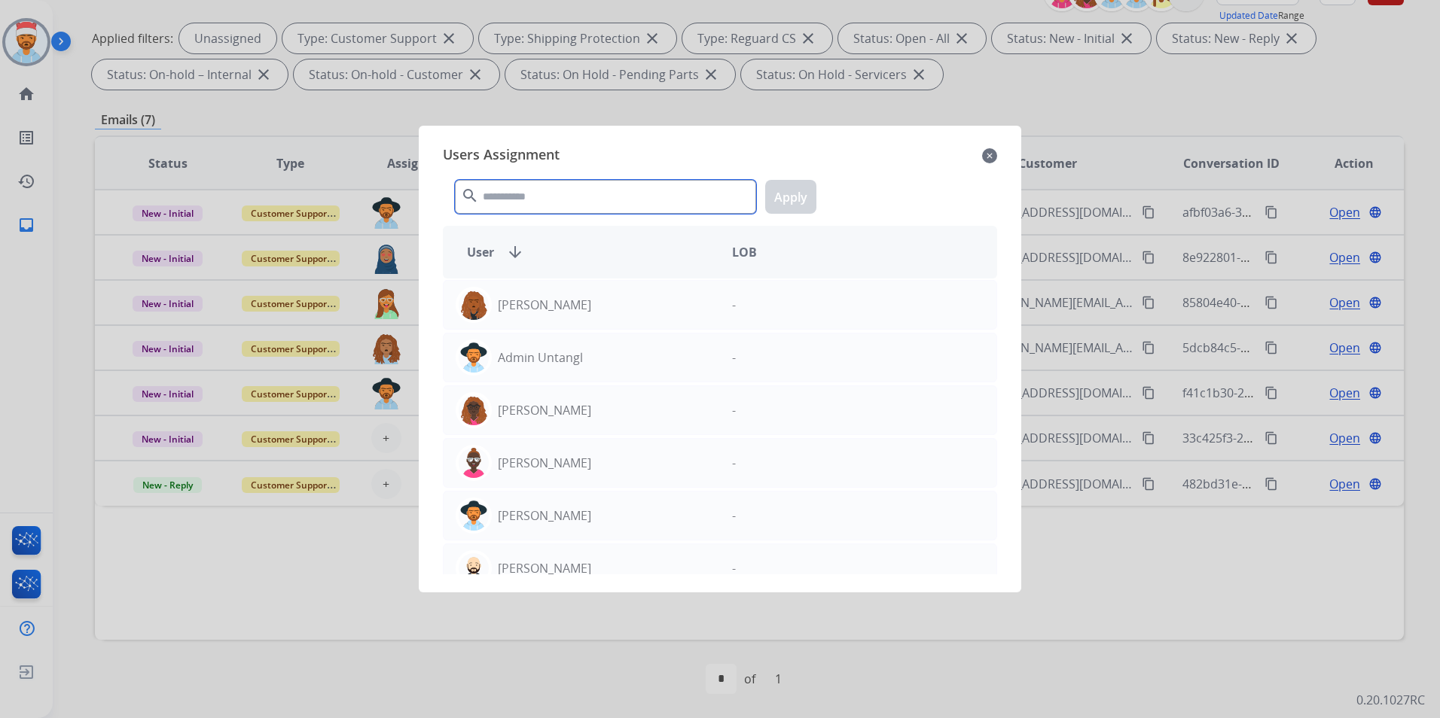
click at [556, 206] on input "text" at bounding box center [605, 197] width 301 height 34
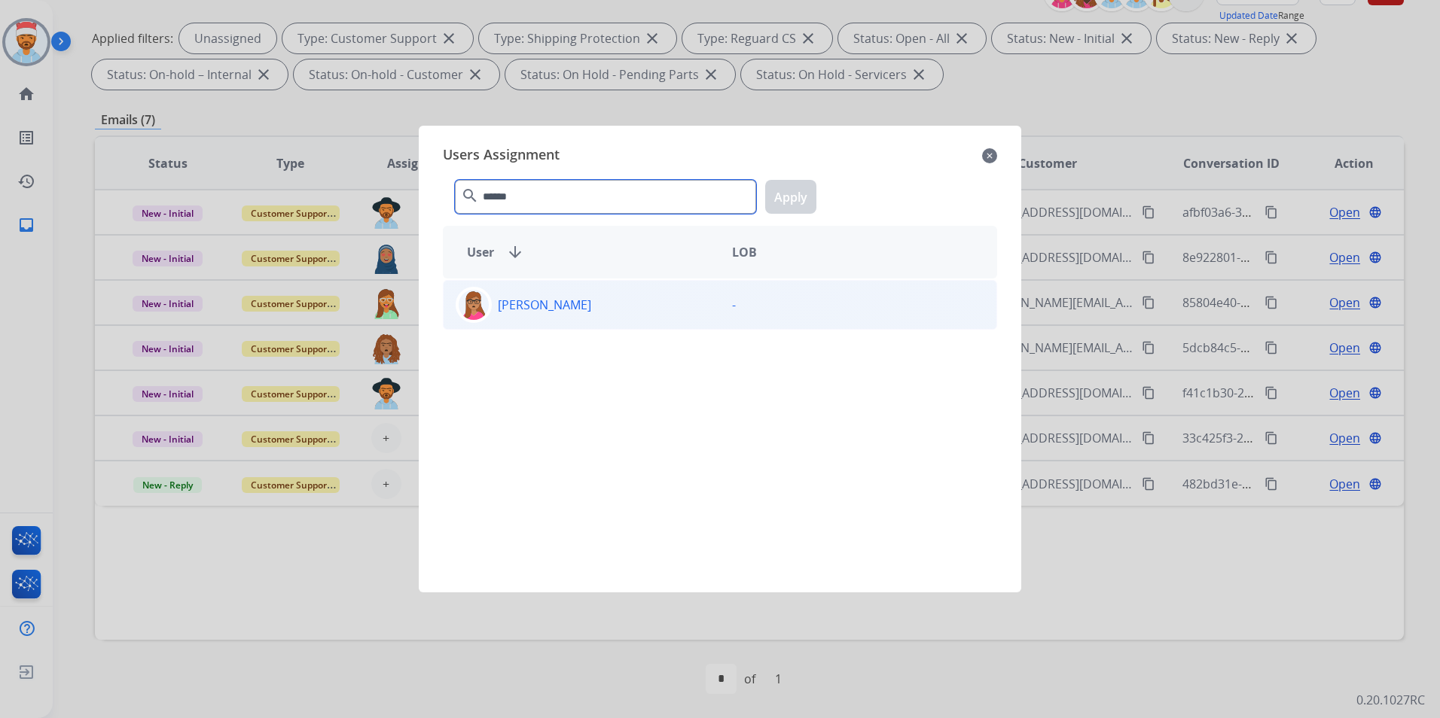
type input "******"
click at [559, 307] on p "[PERSON_NAME]" at bounding box center [544, 305] width 93 height 18
click at [794, 200] on button "Apply" at bounding box center [790, 197] width 51 height 34
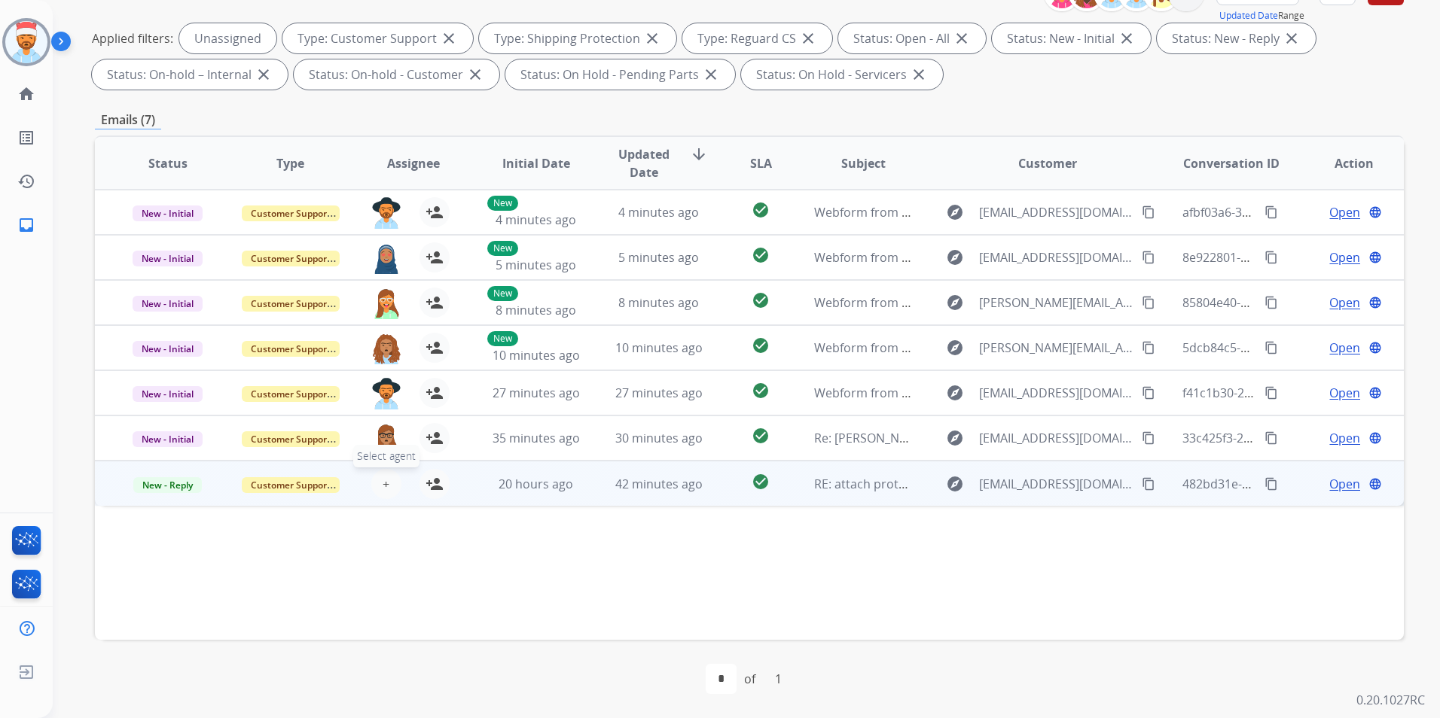
click at [383, 491] on span "+" at bounding box center [386, 484] width 7 height 18
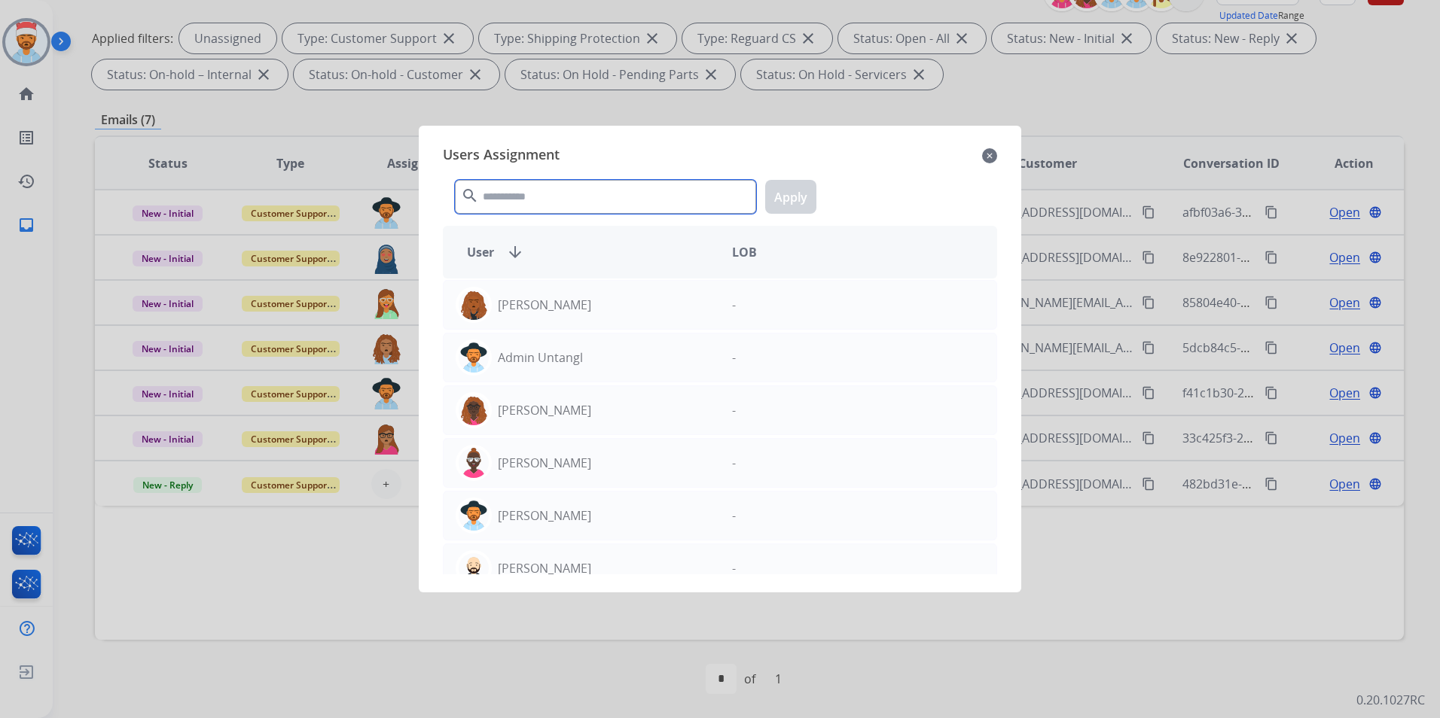
click at [547, 203] on input "text" at bounding box center [605, 197] width 301 height 34
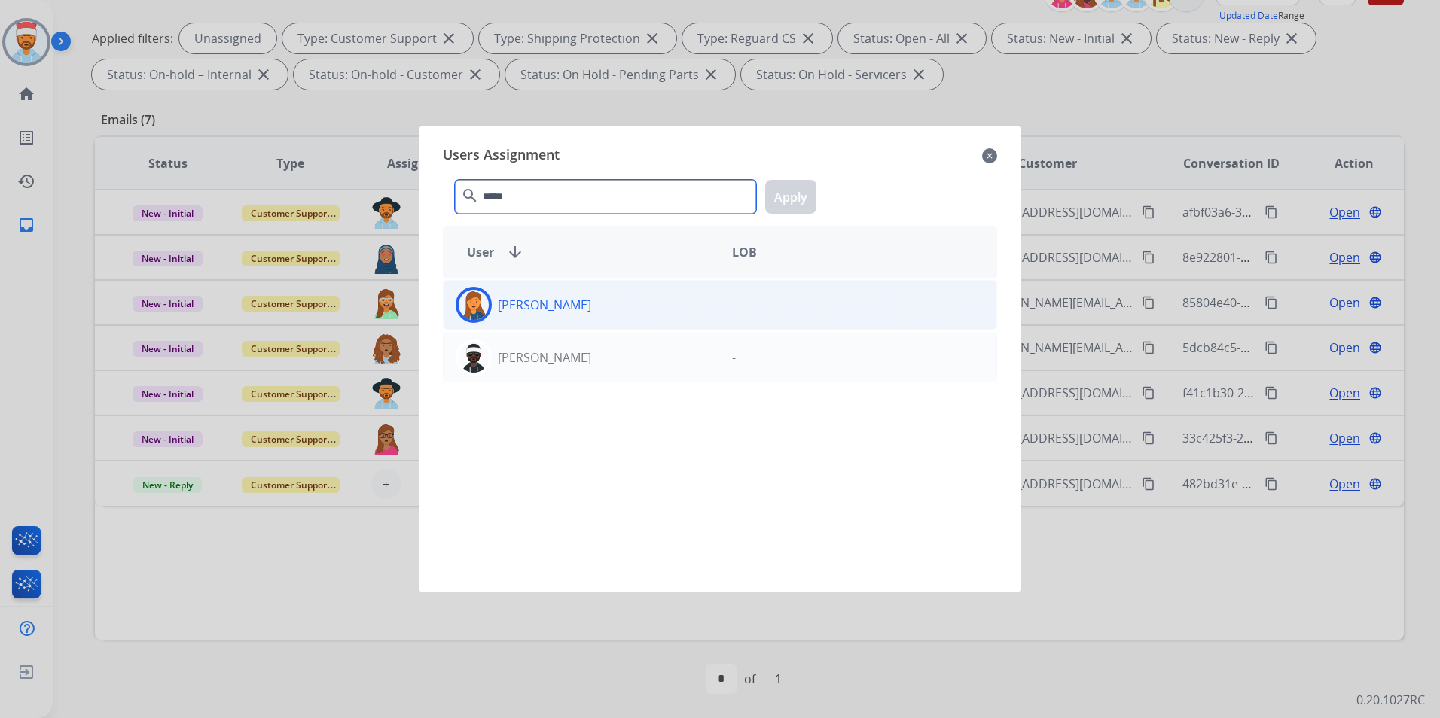
type input "*****"
drag, startPoint x: 544, startPoint y: 308, endPoint x: 749, endPoint y: 275, distance: 208.2
click at [544, 308] on p "[PERSON_NAME]" at bounding box center [544, 305] width 93 height 18
click at [792, 208] on button "Apply" at bounding box center [790, 197] width 51 height 34
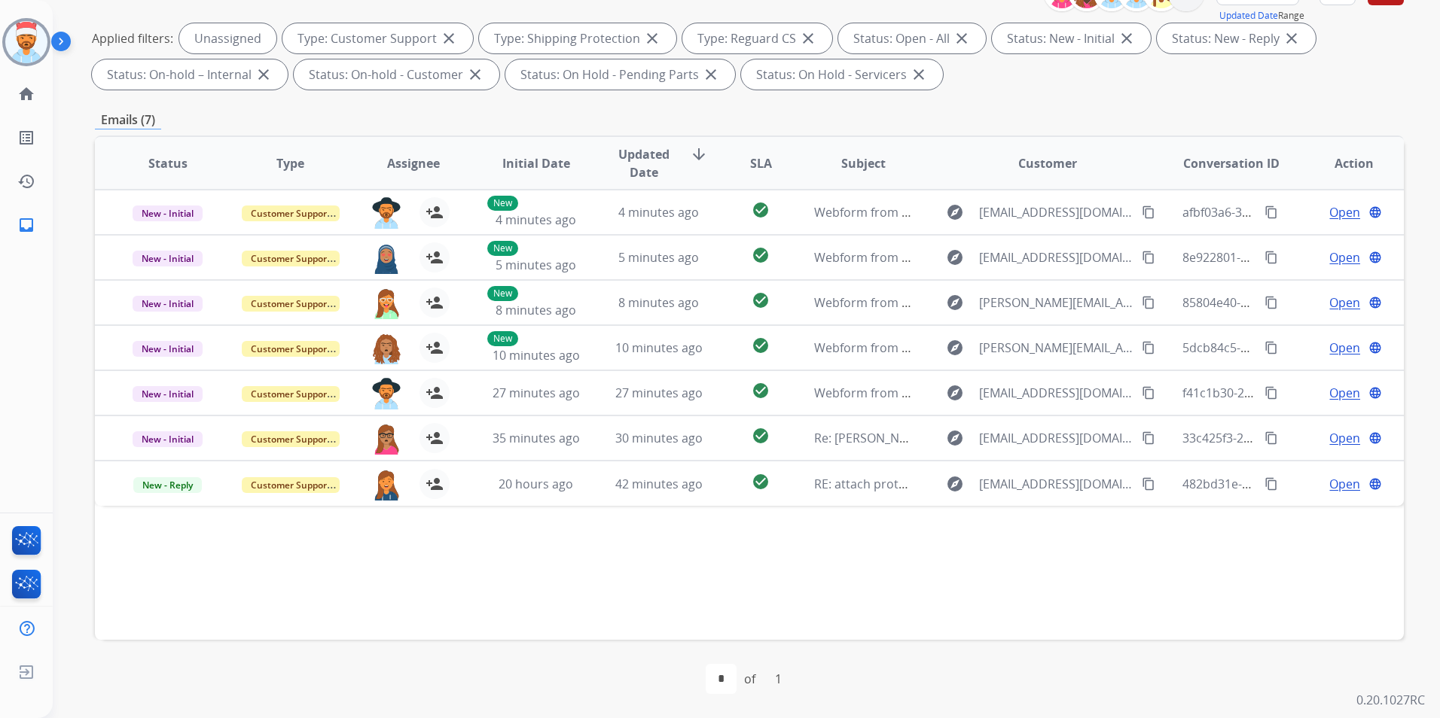
click at [485, 609] on div "Status Type Assignee Initial Date Updated Date arrow_downward SLA Subject Custo…" at bounding box center [749, 388] width 1309 height 505
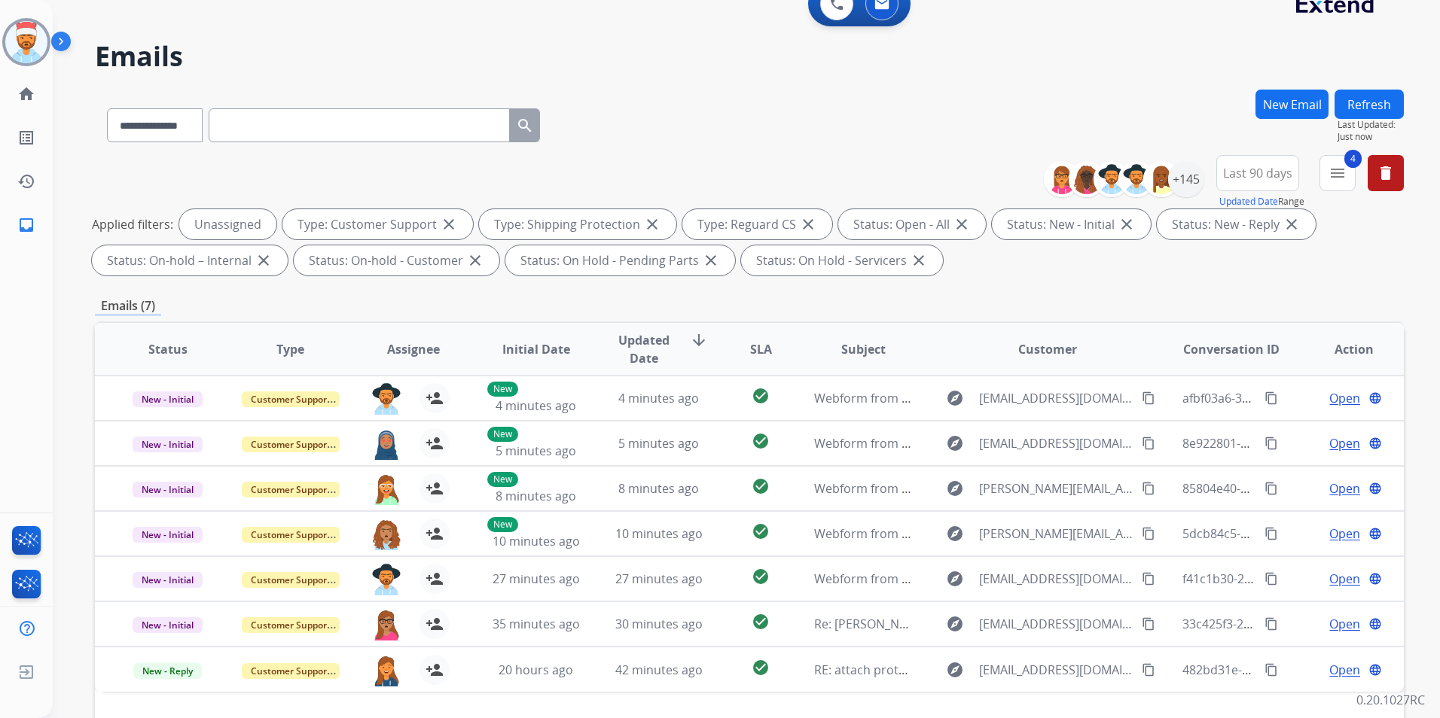
scroll to position [0, 0]
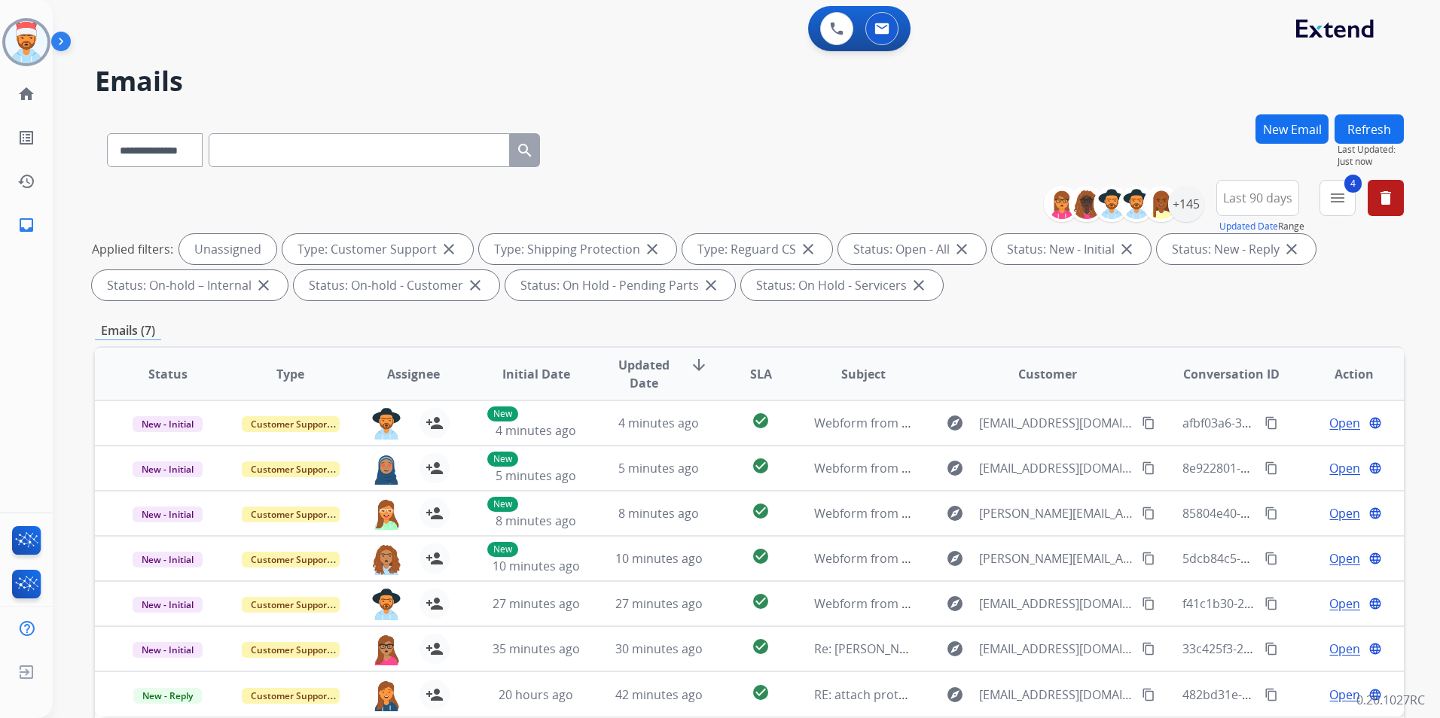
click at [1354, 133] on button "Refresh" at bounding box center [1368, 128] width 69 height 29
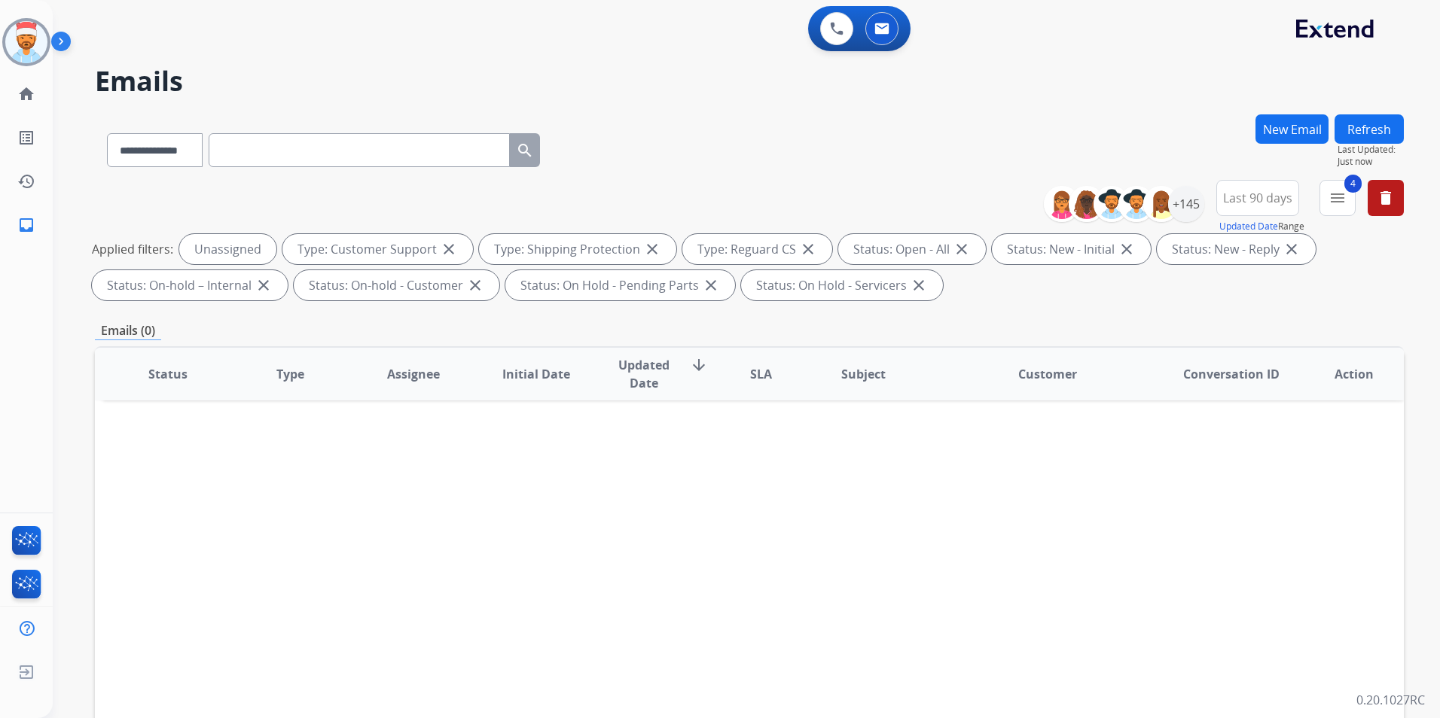
click at [752, 176] on div "**********" at bounding box center [749, 147] width 1309 height 66
